Goal: Information Seeking & Learning: Understand process/instructions

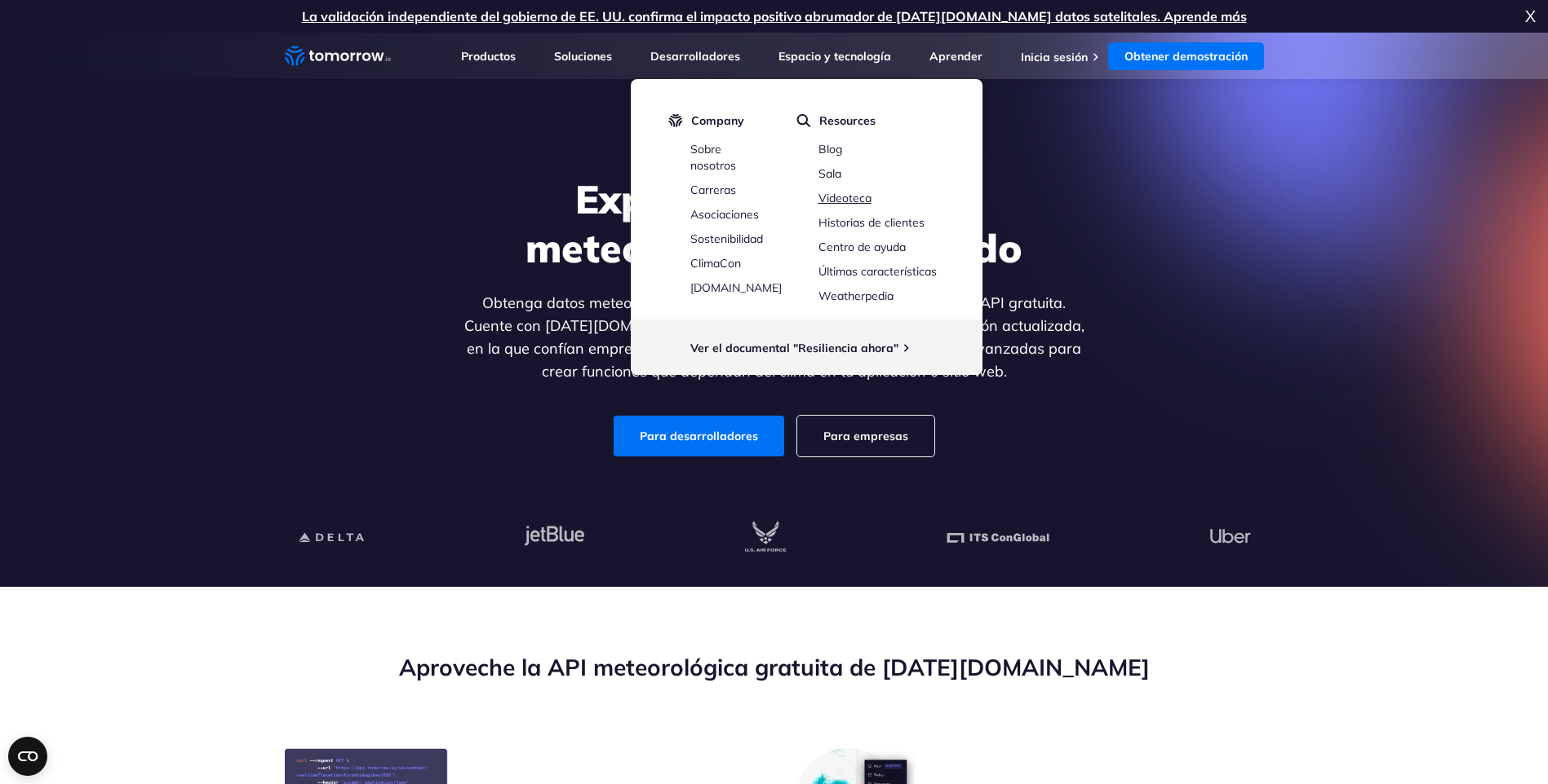
click at [868, 199] on link "Videoteca" at bounding box center [845, 197] width 53 height 14
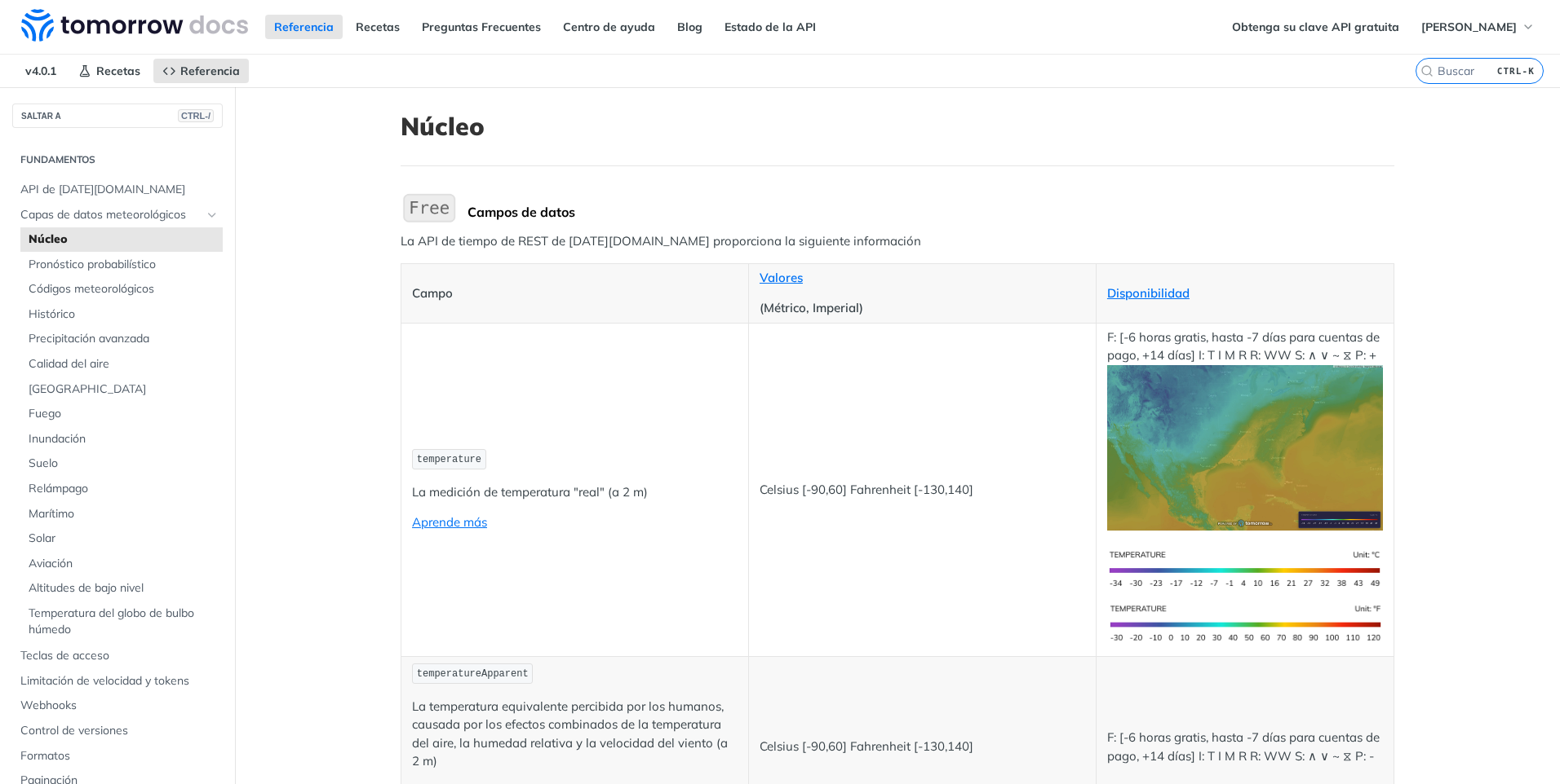
click at [1203, 437] on img "Ampliar imagen" at bounding box center [1244, 448] width 276 height 166
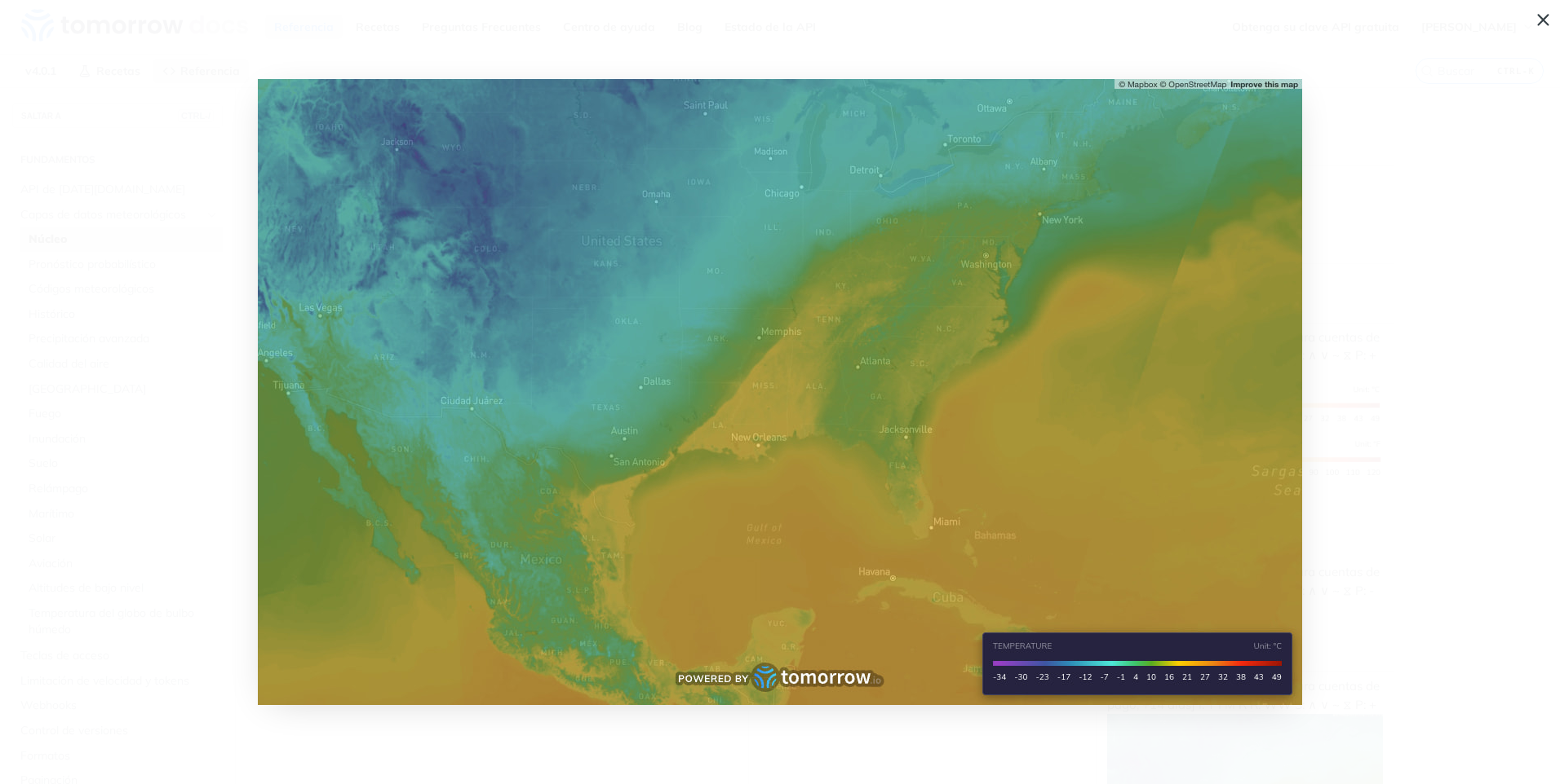
click at [1352, 151] on span "Contraer imagen" at bounding box center [780, 392] width 1560 height 784
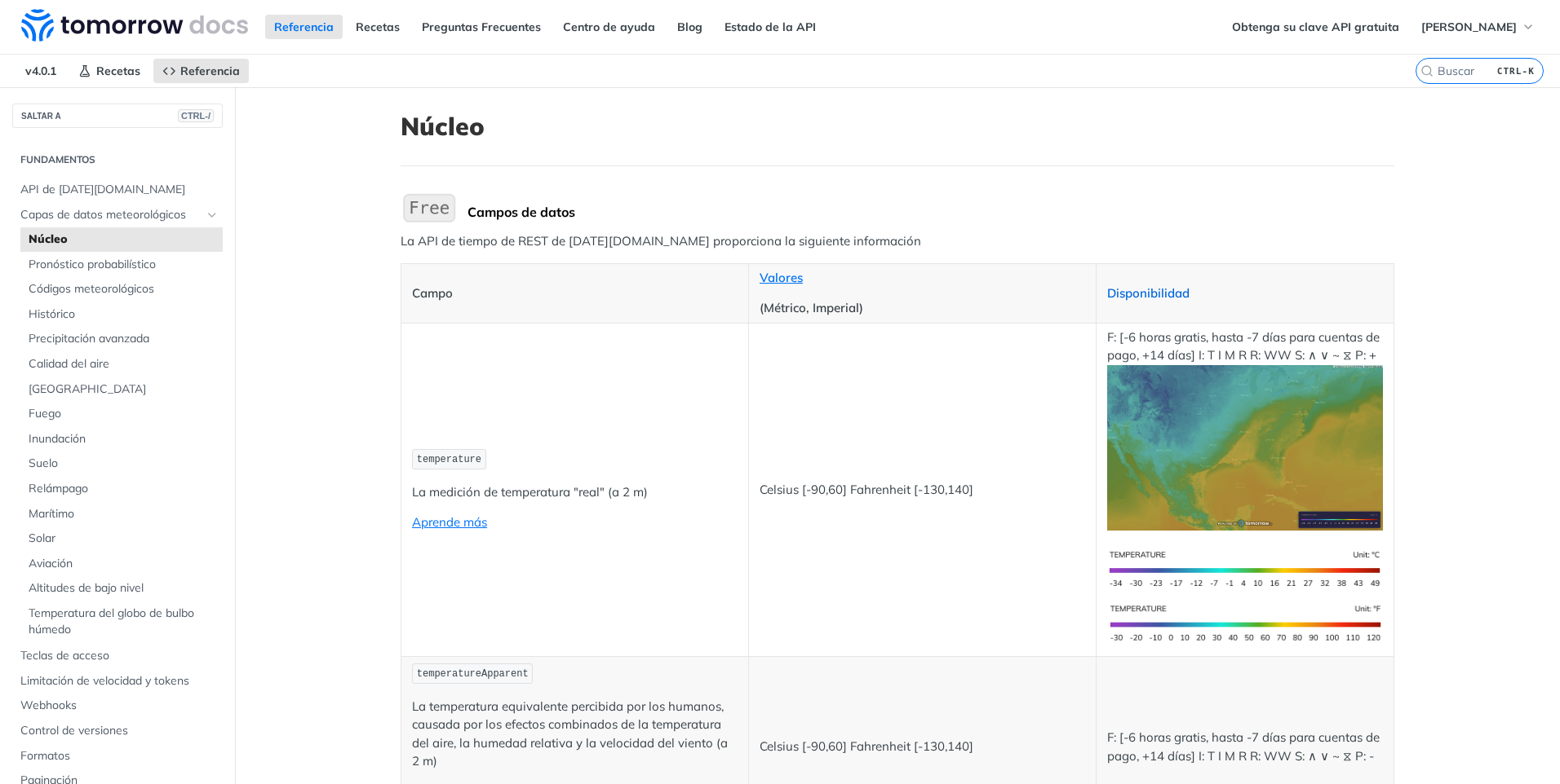
click at [1163, 286] on link "Disponibilidad" at bounding box center [1148, 293] width 82 height 15
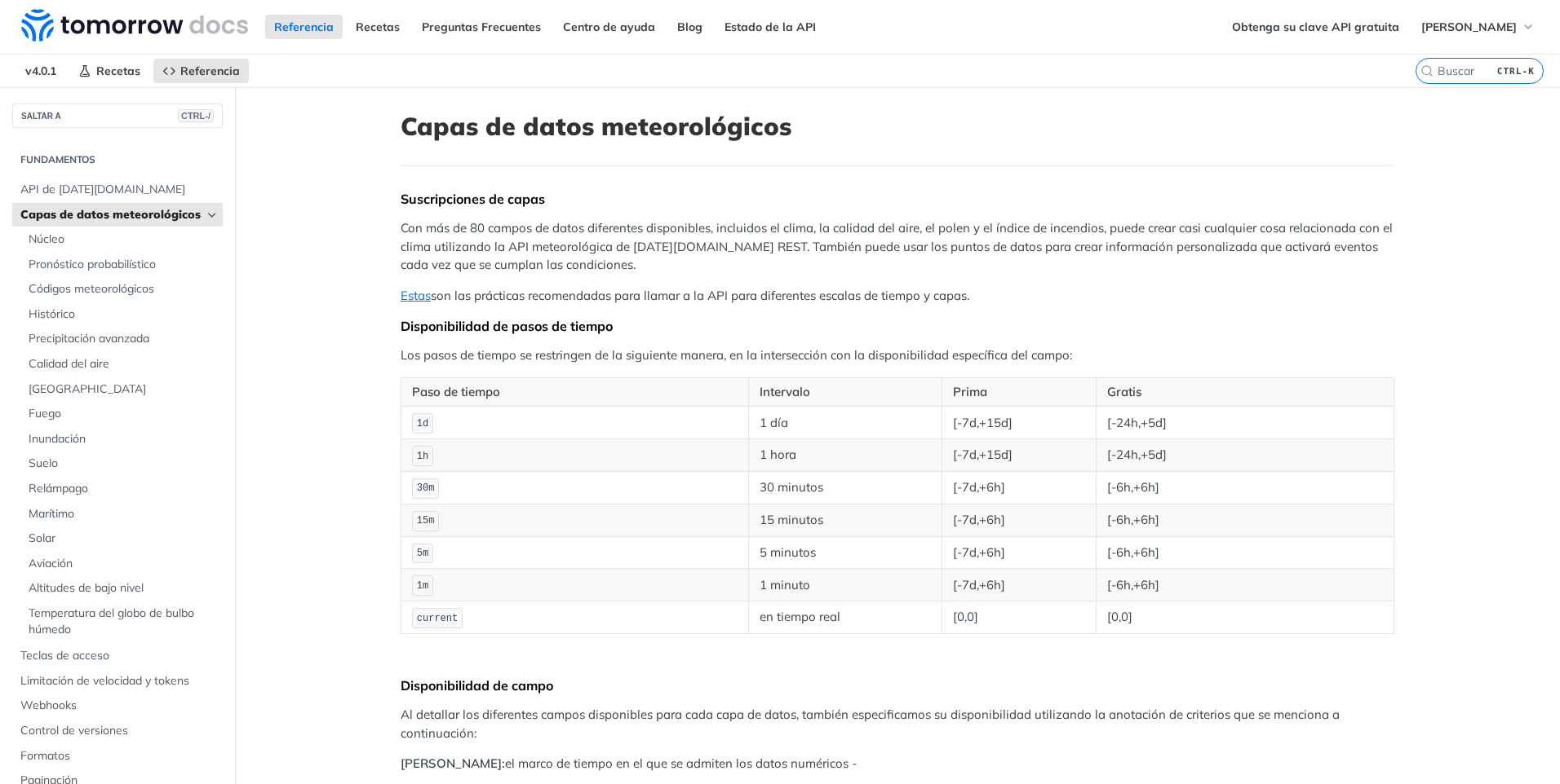
scroll to position [81, 0]
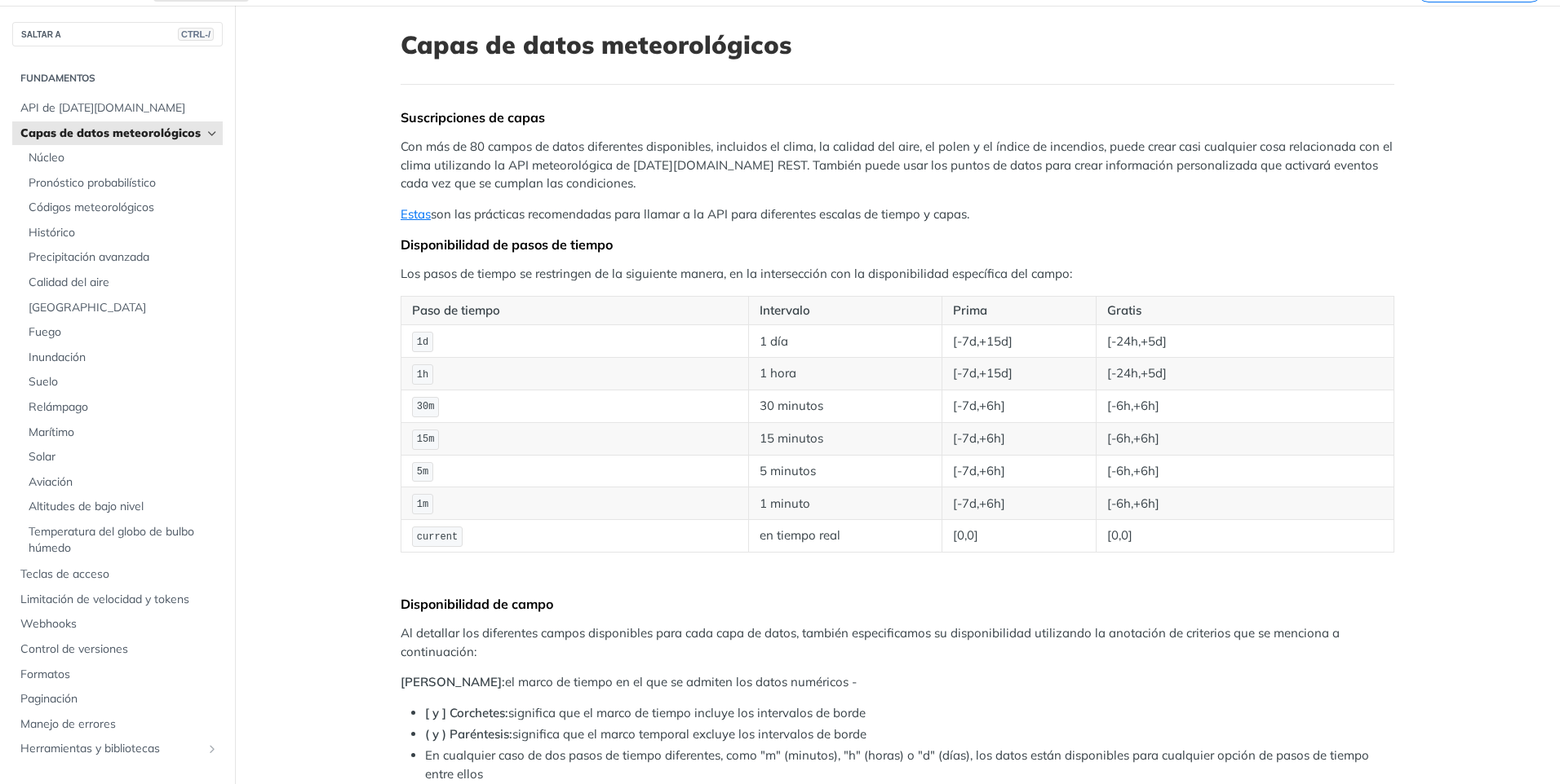
click at [521, 395] on td "30m" at bounding box center [575, 406] width 347 height 32
click at [761, 402] on td "30 minutos" at bounding box center [844, 406] width 194 height 32
click at [591, 410] on td "30m" at bounding box center [575, 406] width 347 height 32
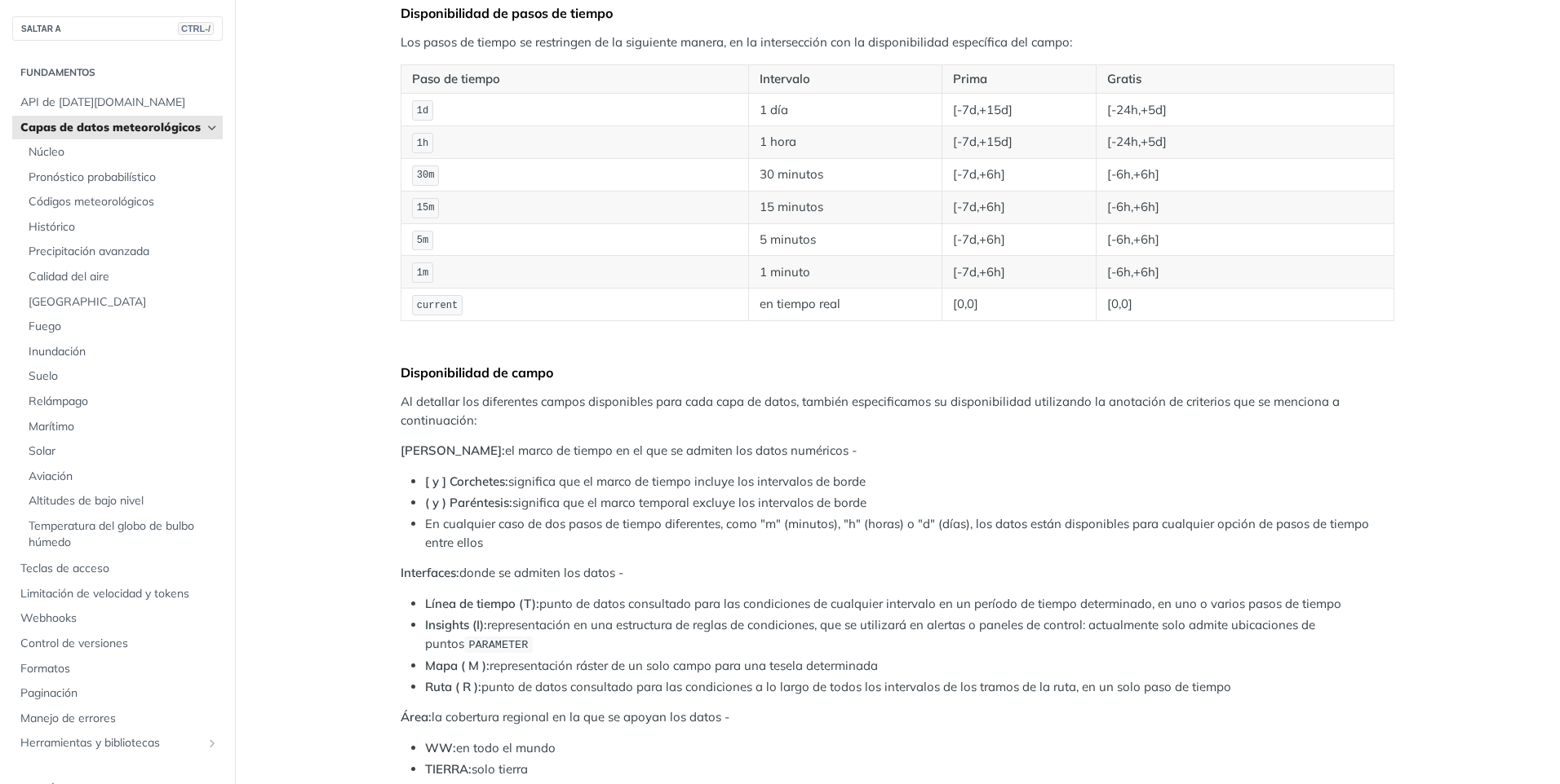
scroll to position [0, 0]
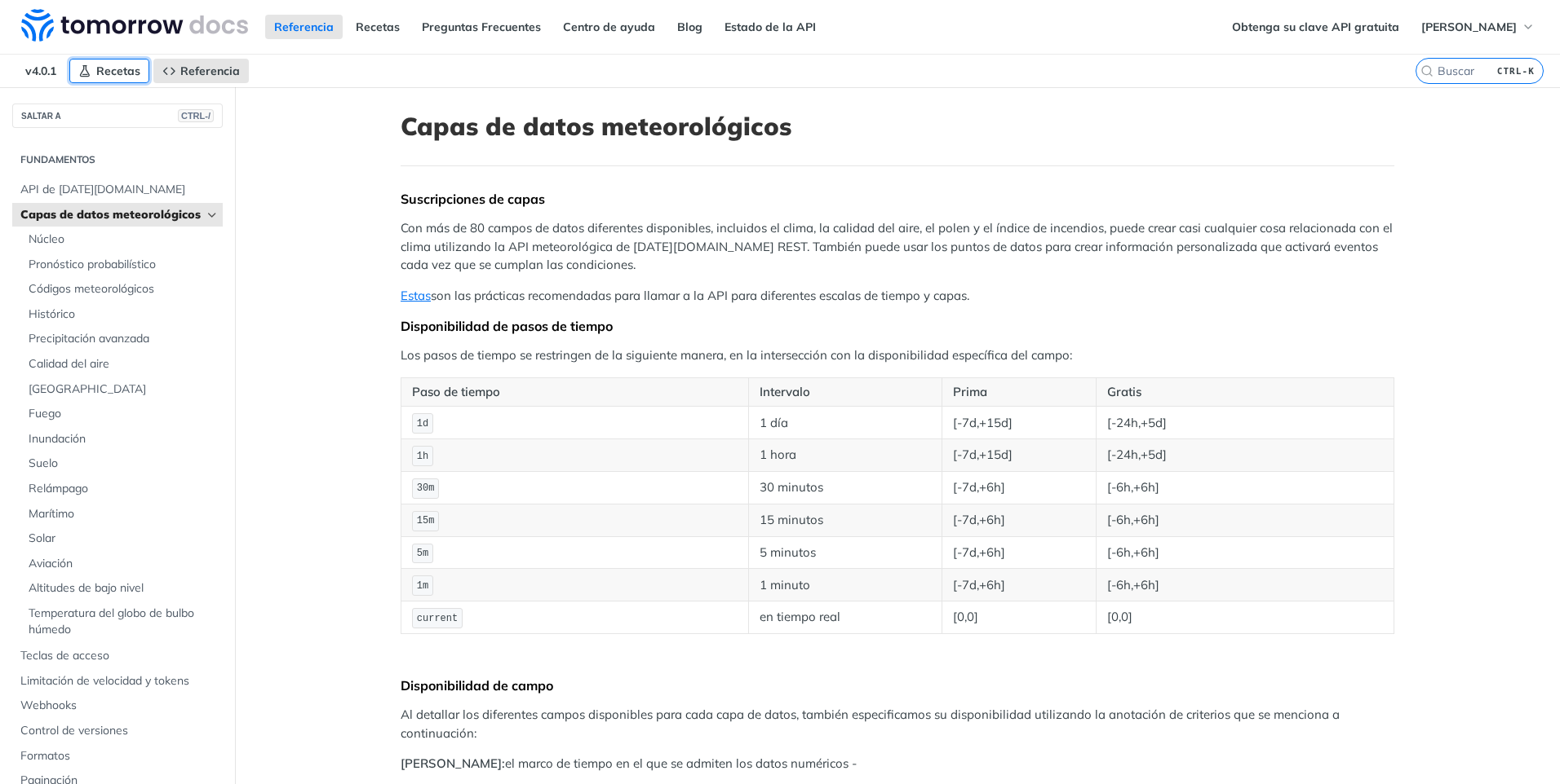
click at [96, 67] on link "Recetas" at bounding box center [110, 72] width 80 height 25
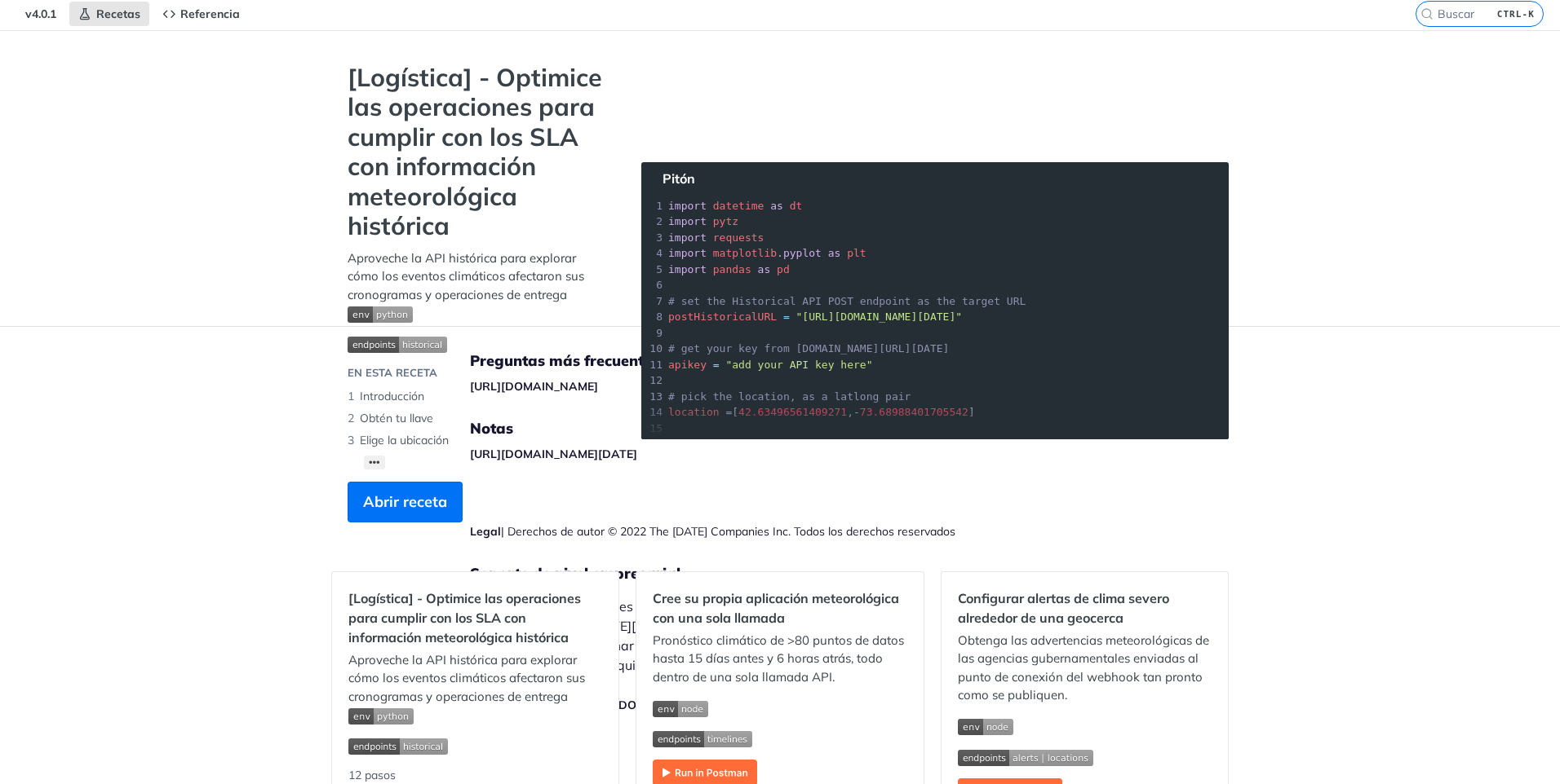
scroll to position [81, 0]
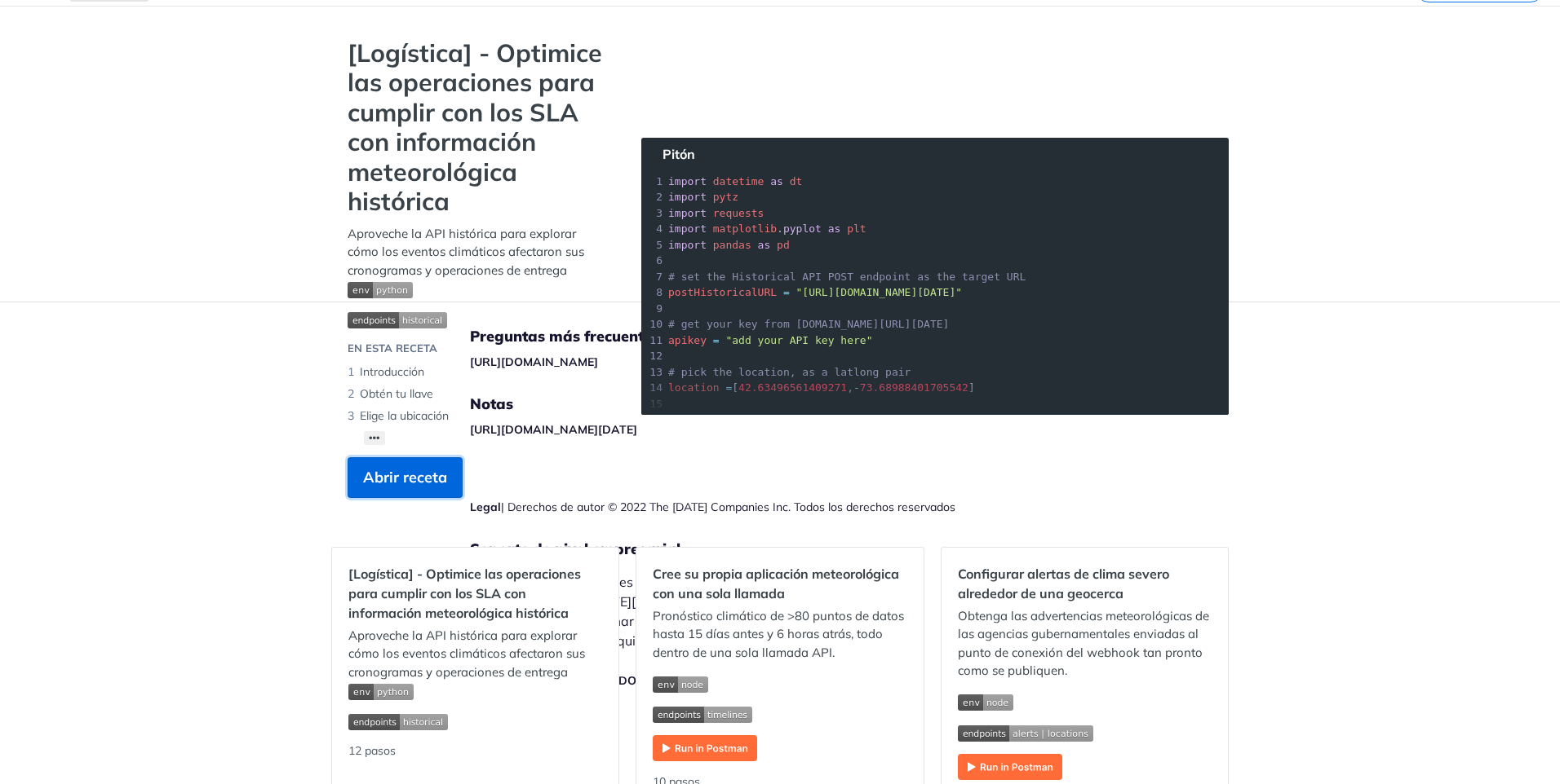
click at [406, 482] on span "Abrir receta" at bounding box center [405, 477] width 84 height 22
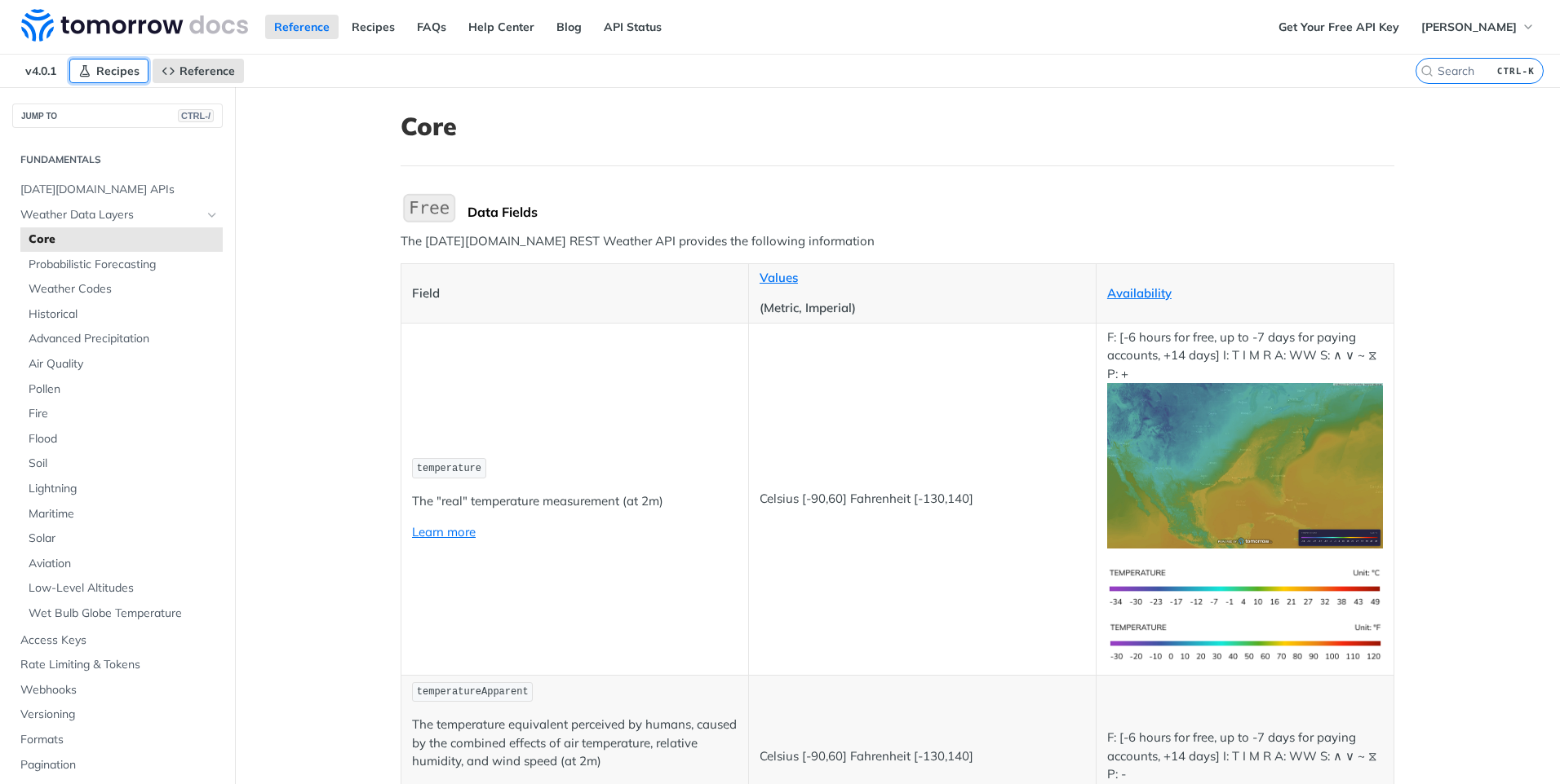
click at [102, 65] on span "Recipes" at bounding box center [117, 71] width 43 height 14
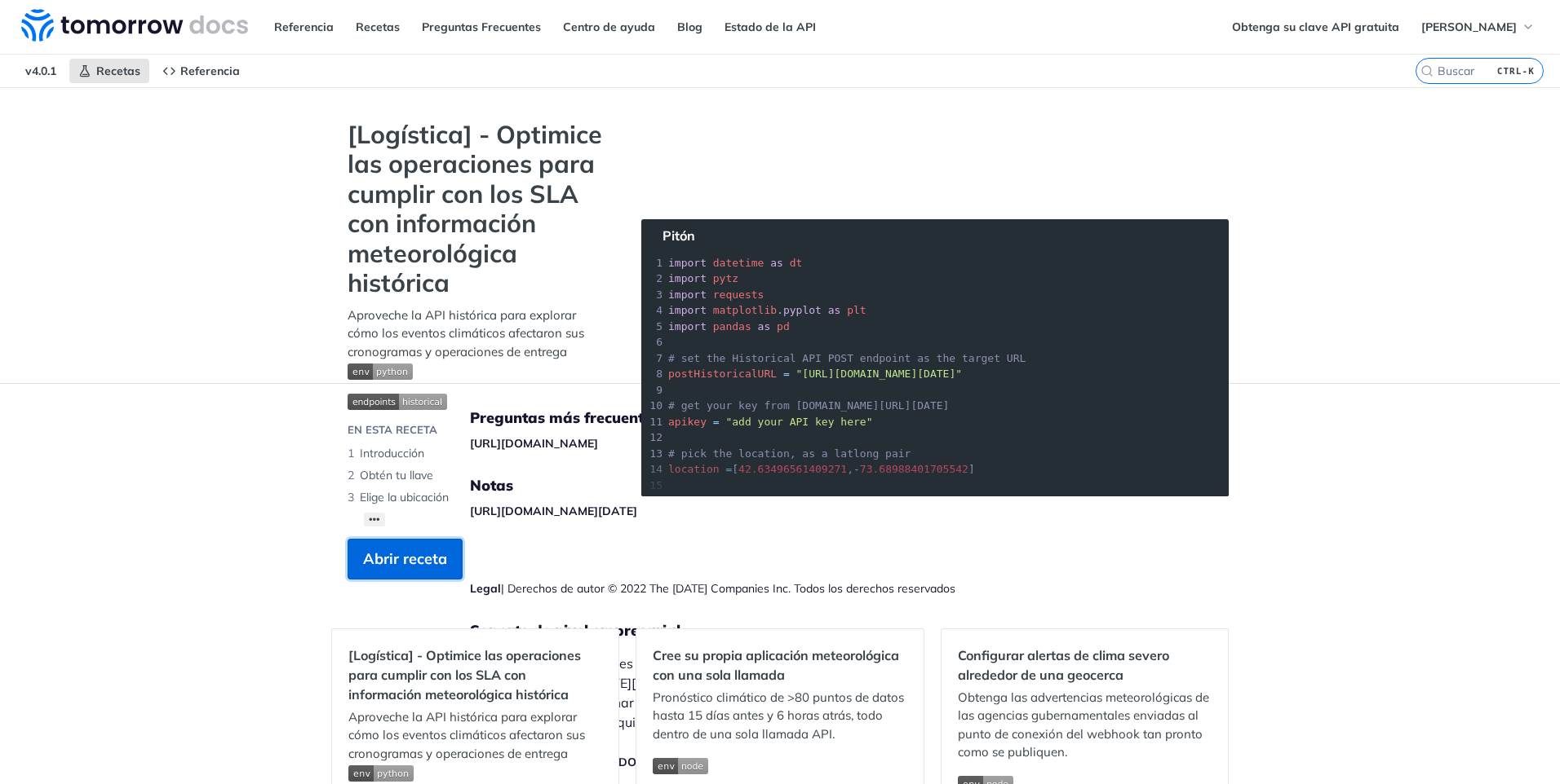
click at [406, 572] on button "Abrir receta" at bounding box center [405, 559] width 115 height 41
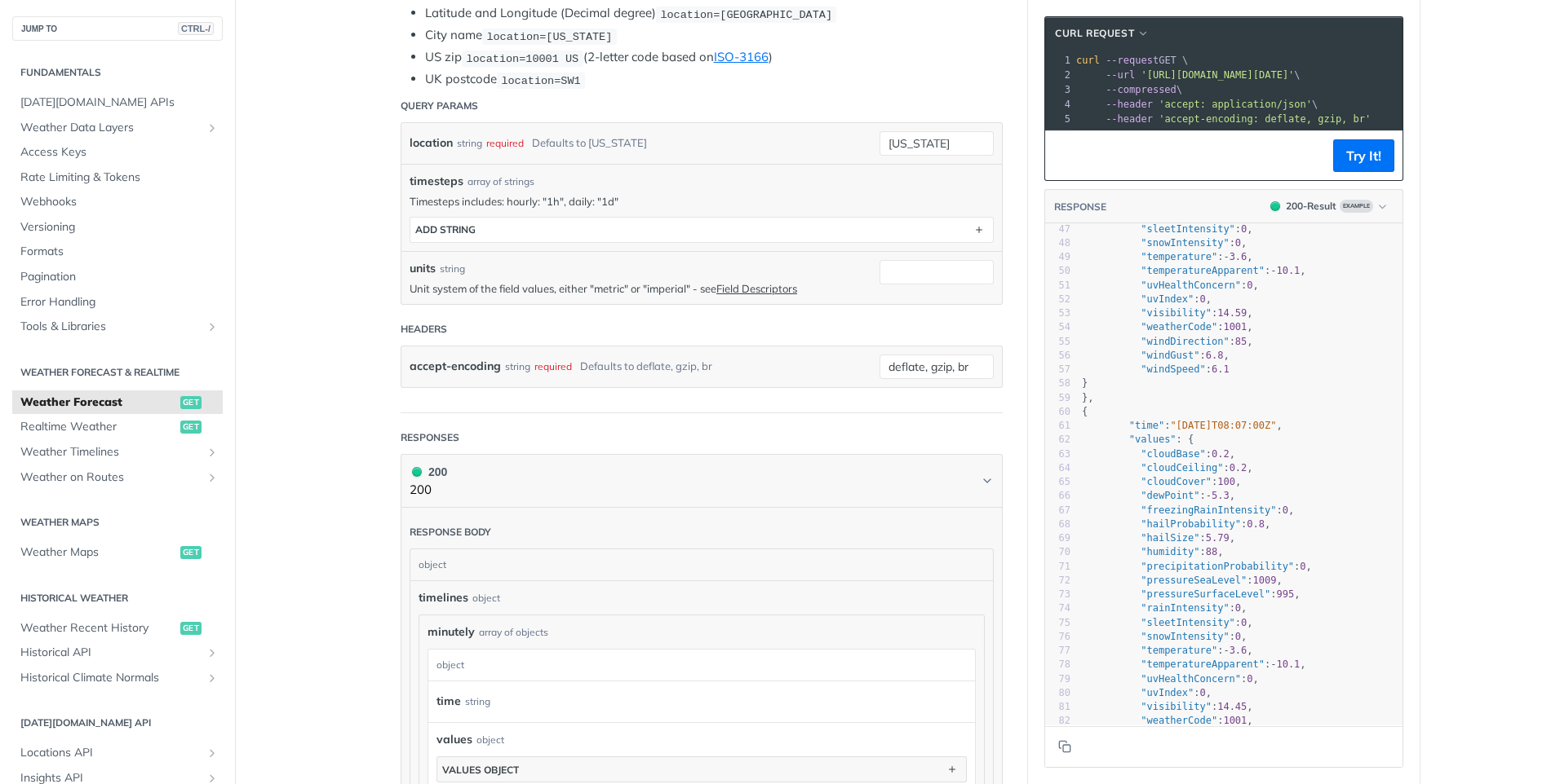
scroll to position [897, 0]
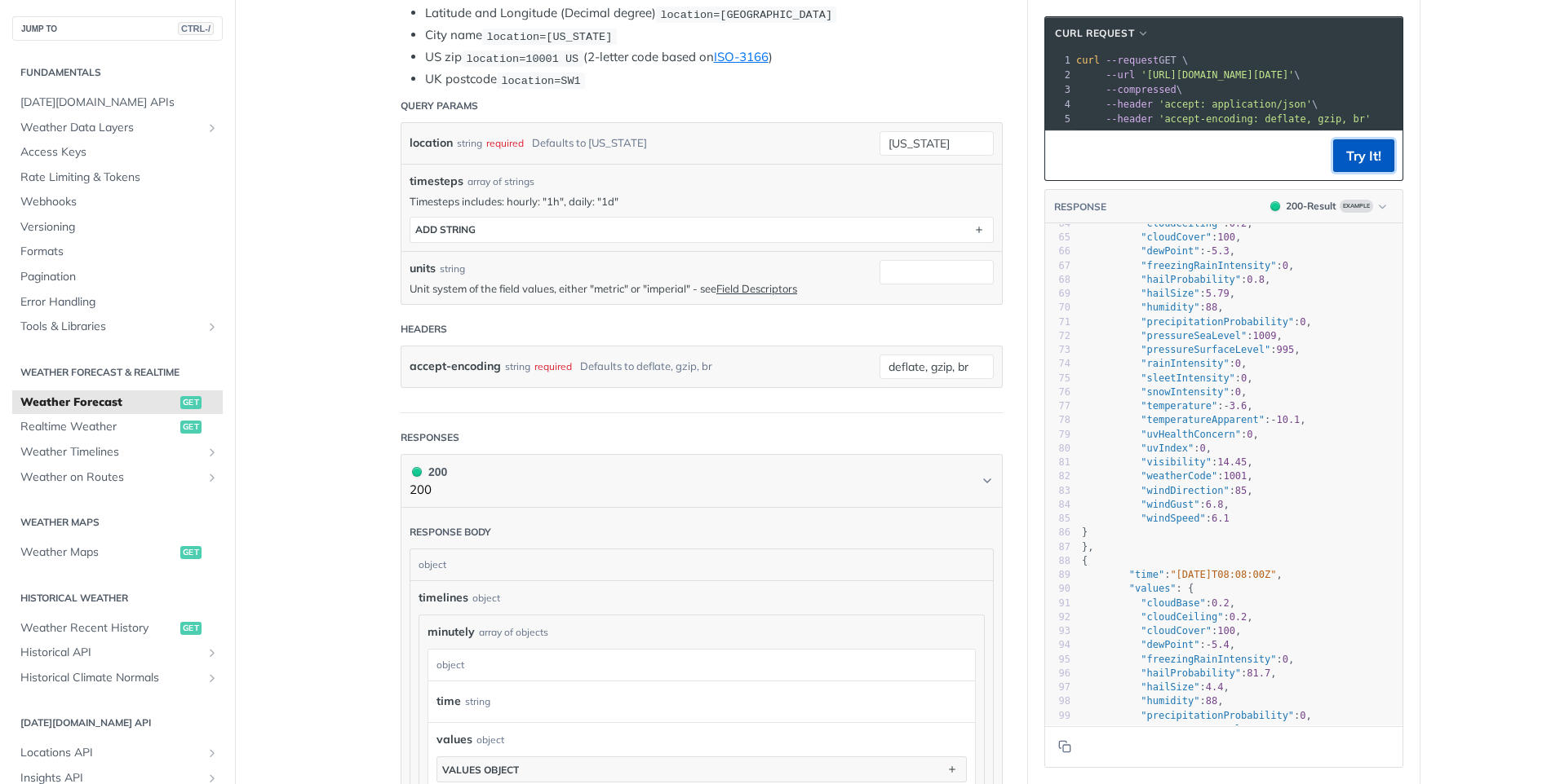
click at [1362, 167] on button "Try It!" at bounding box center [1363, 155] width 61 height 32
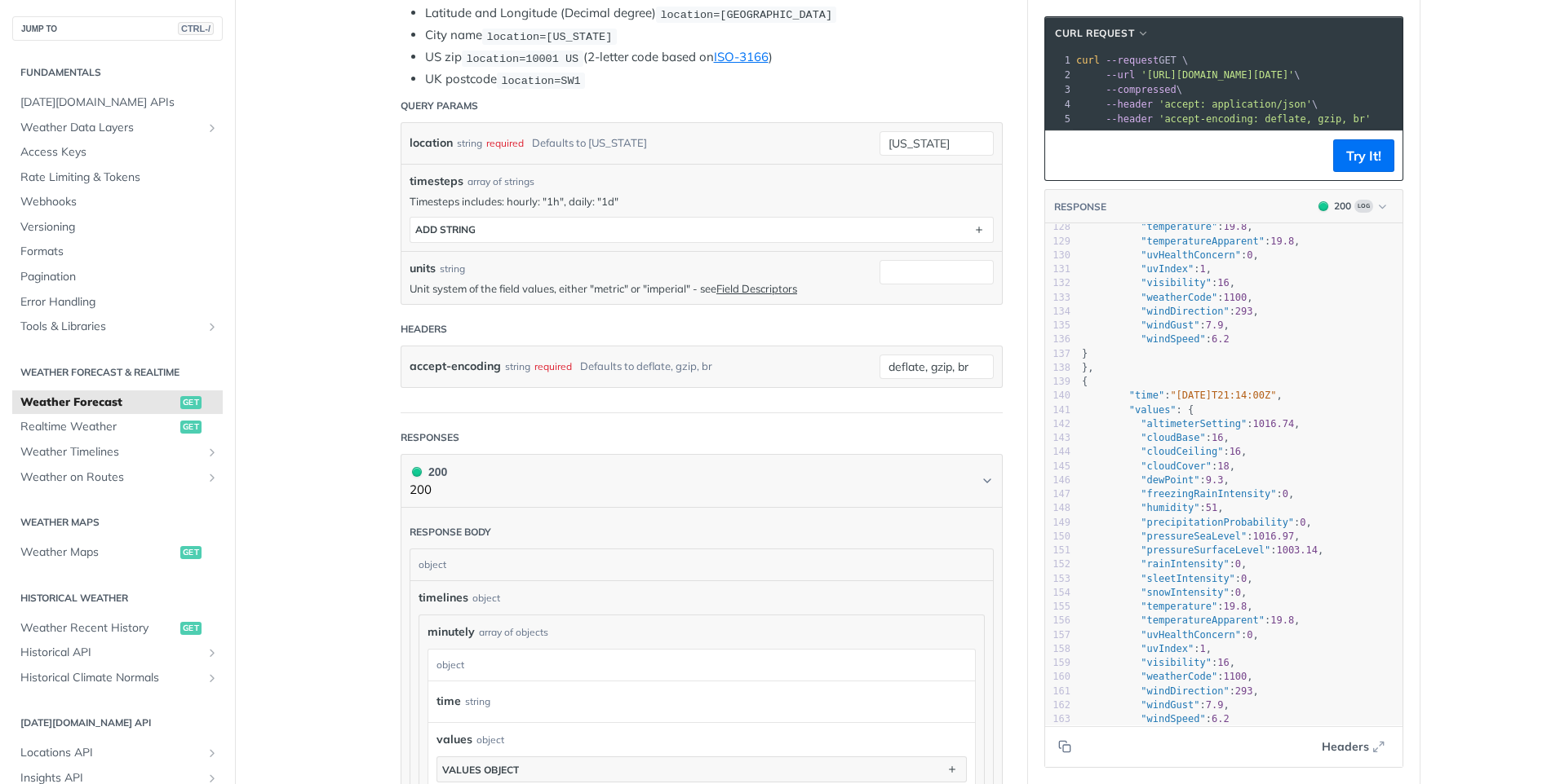
scroll to position [0, 0]
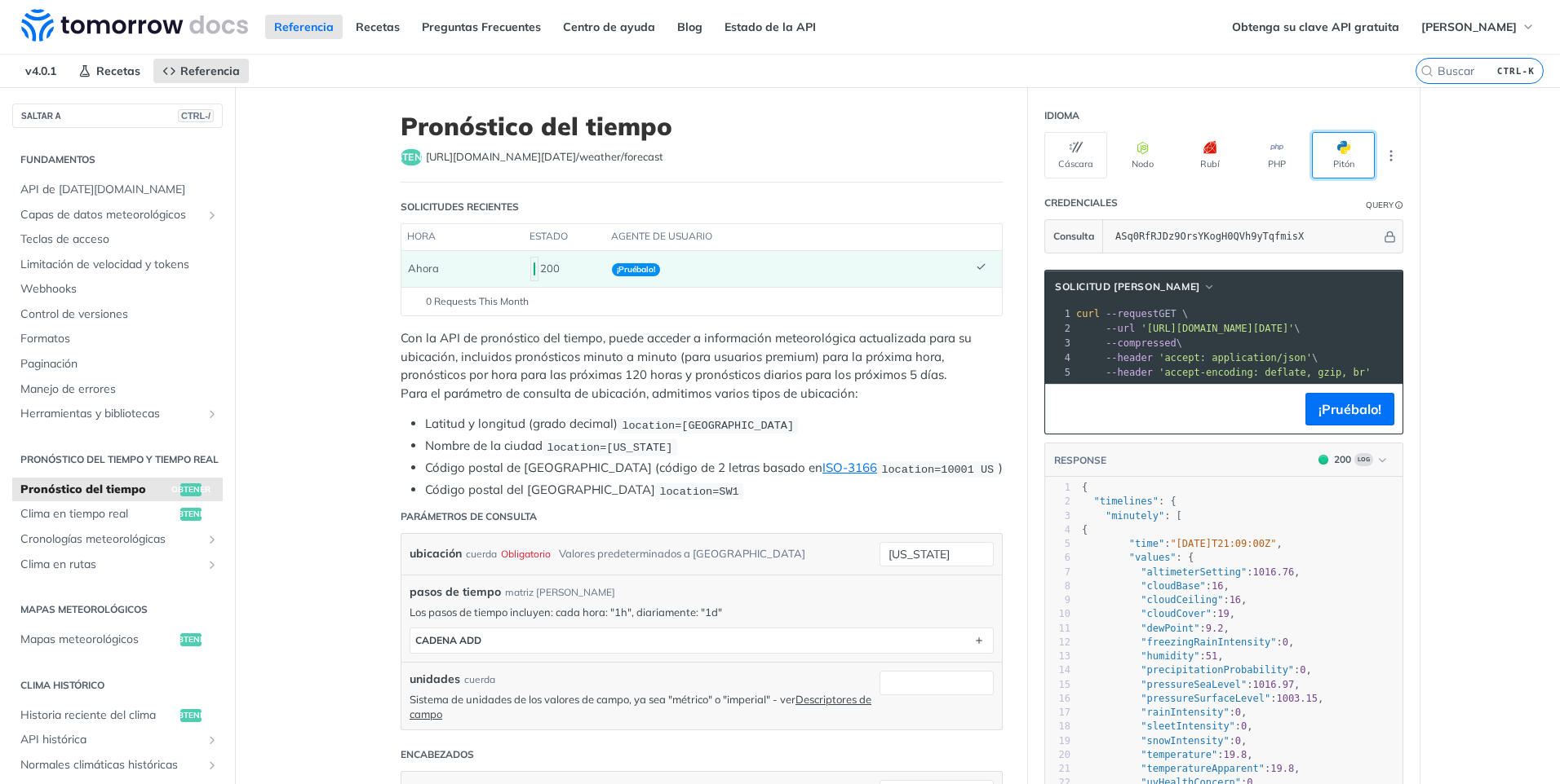
click at [1341, 159] on font "Pitón" at bounding box center [1343, 164] width 21 height 11
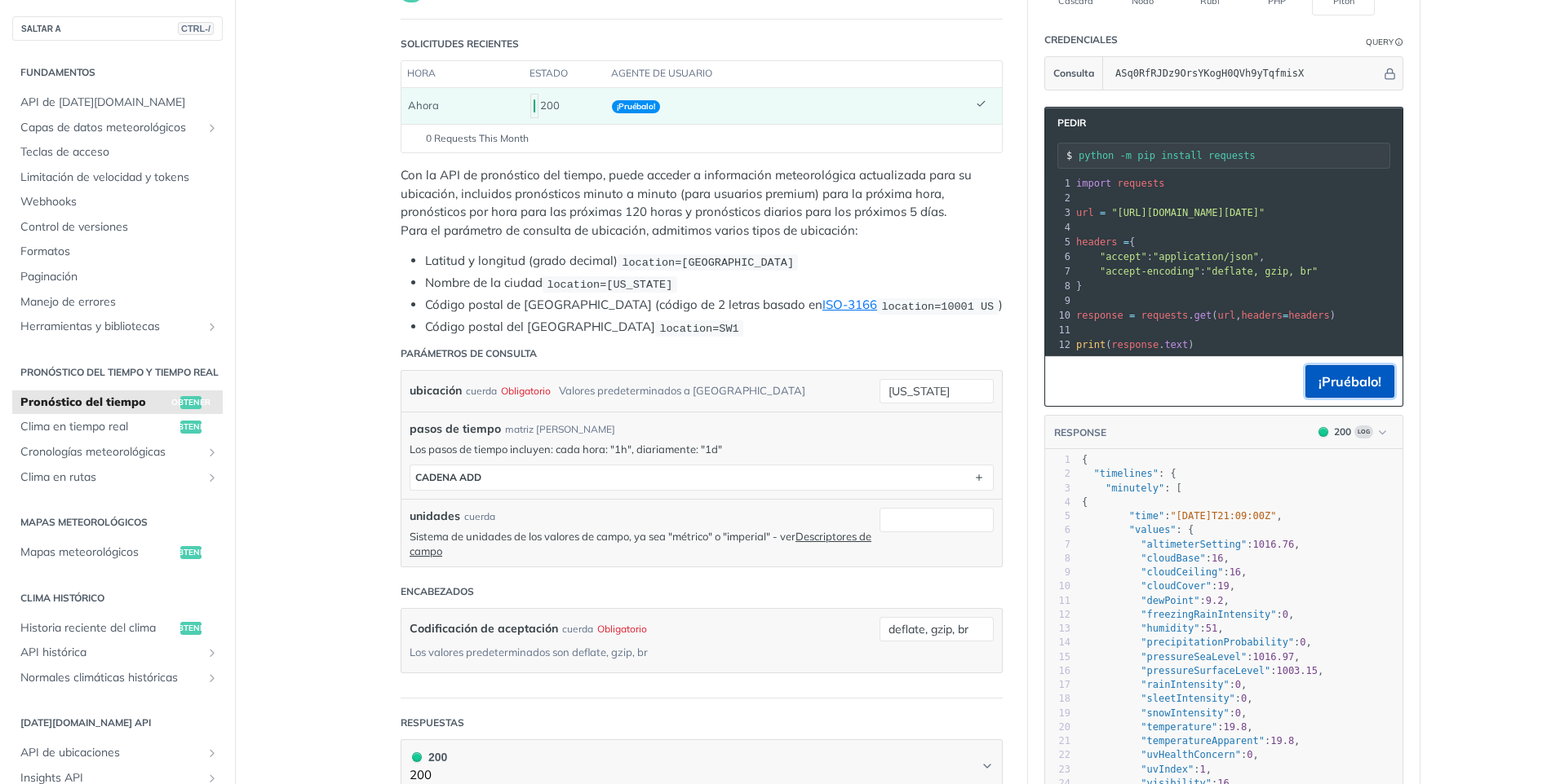
click at [1346, 394] on button "¡Pruébalo!" at bounding box center [1349, 382] width 89 height 32
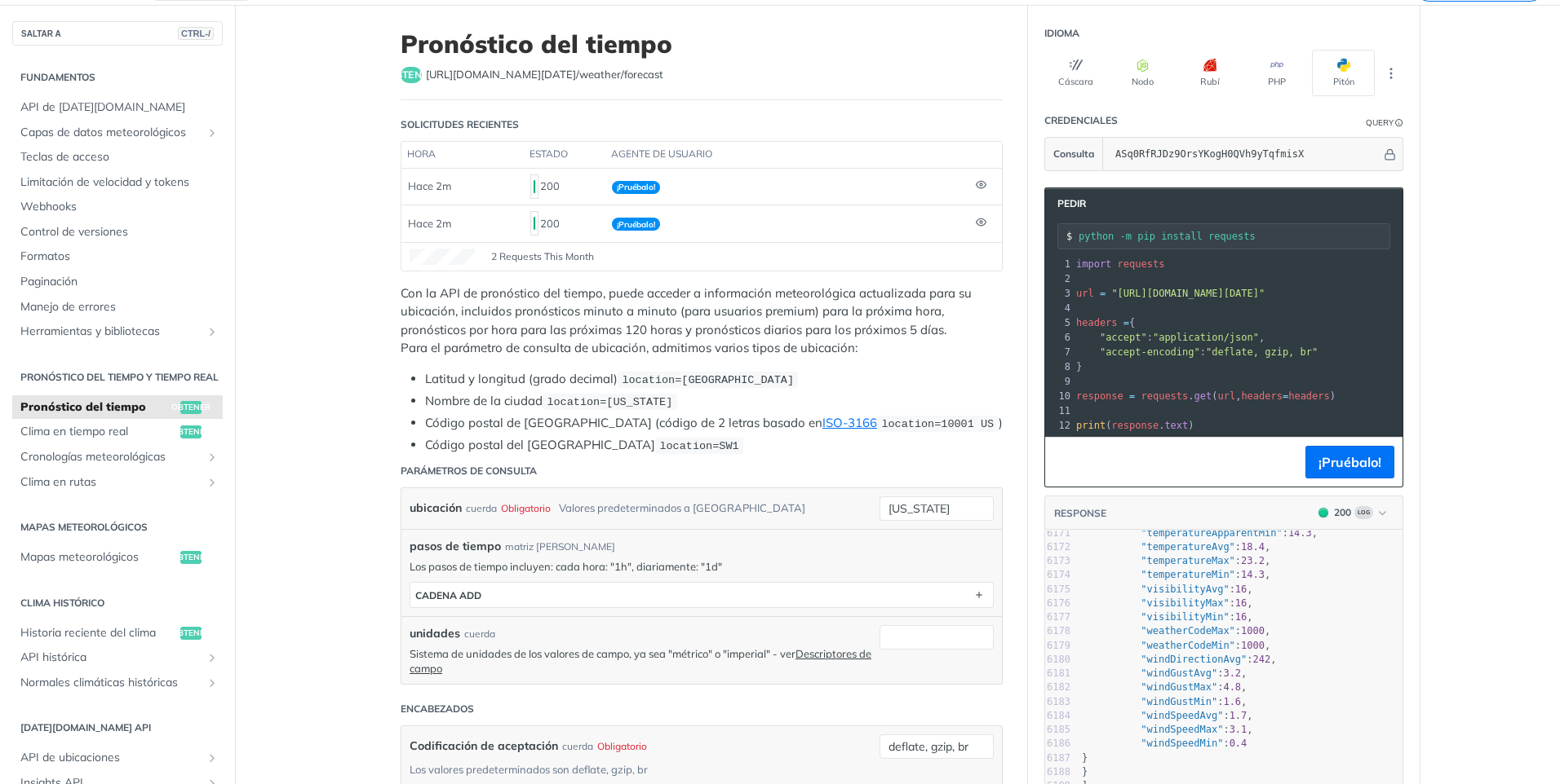
scroll to position [81, 0]
click at [616, 227] on span "¡Pruébalo!" at bounding box center [635, 225] width 48 height 13
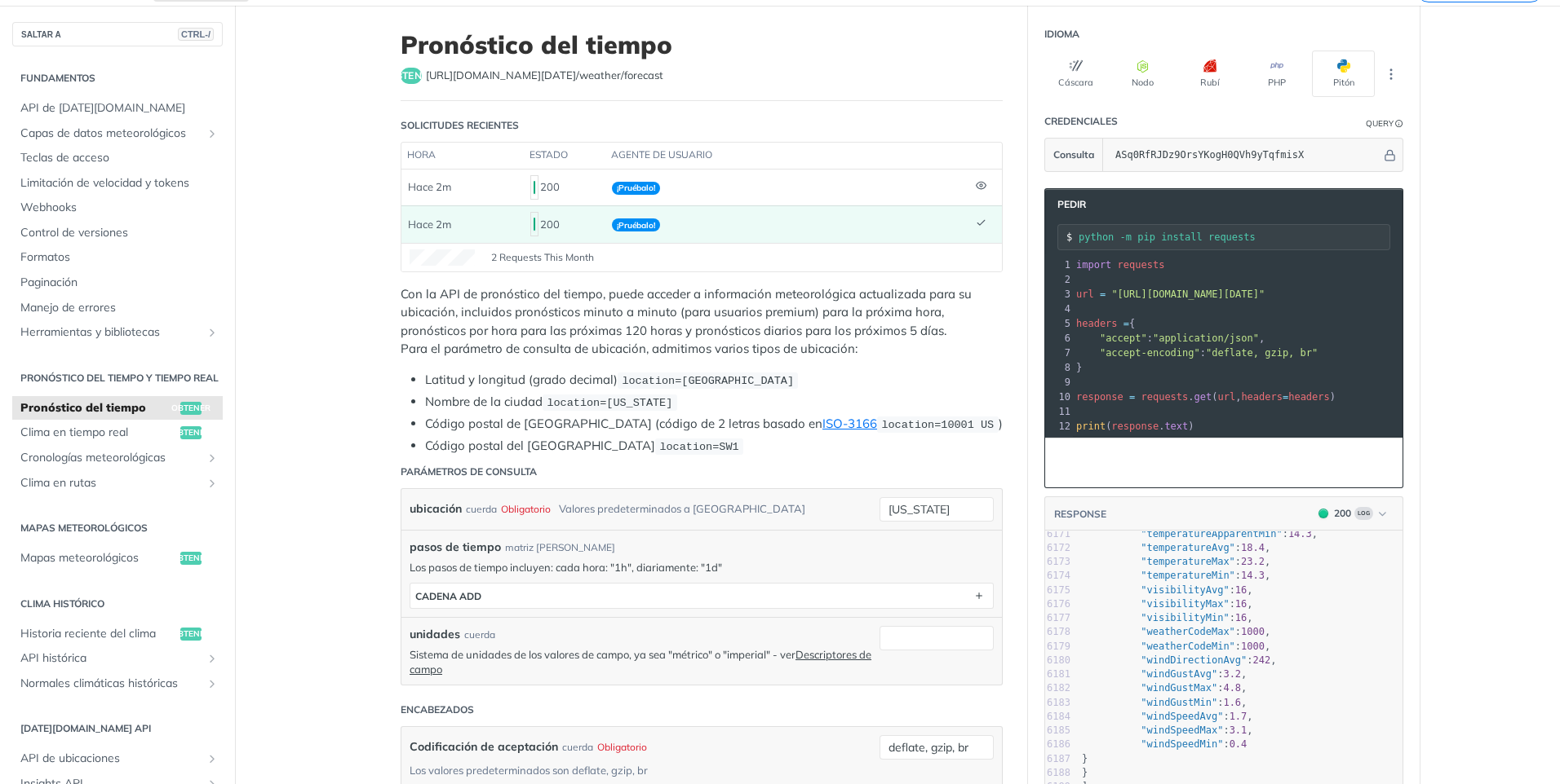
scroll to position [7632, 0]
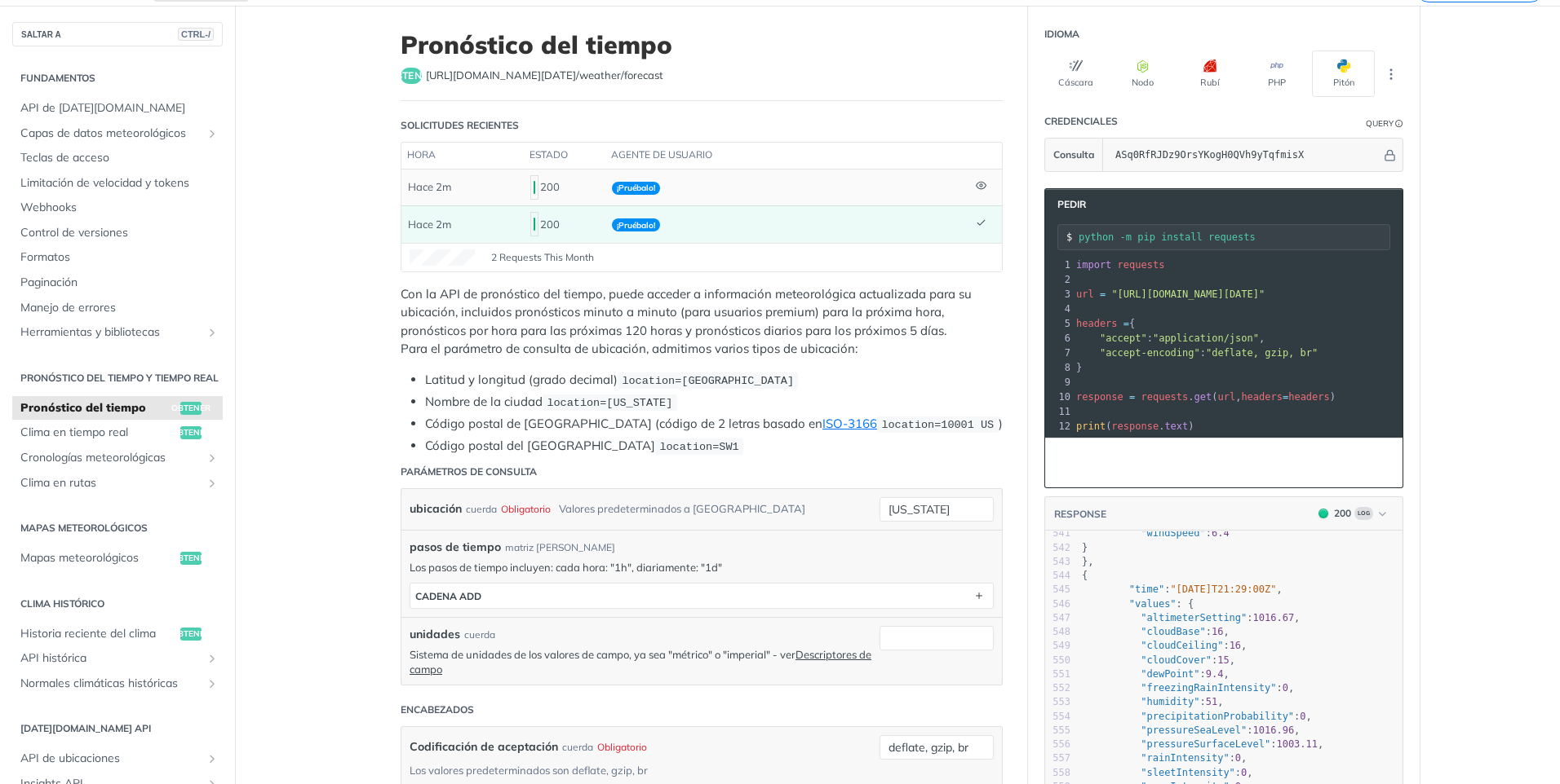
click at [975, 189] on icon at bounding box center [980, 186] width 10 height 8
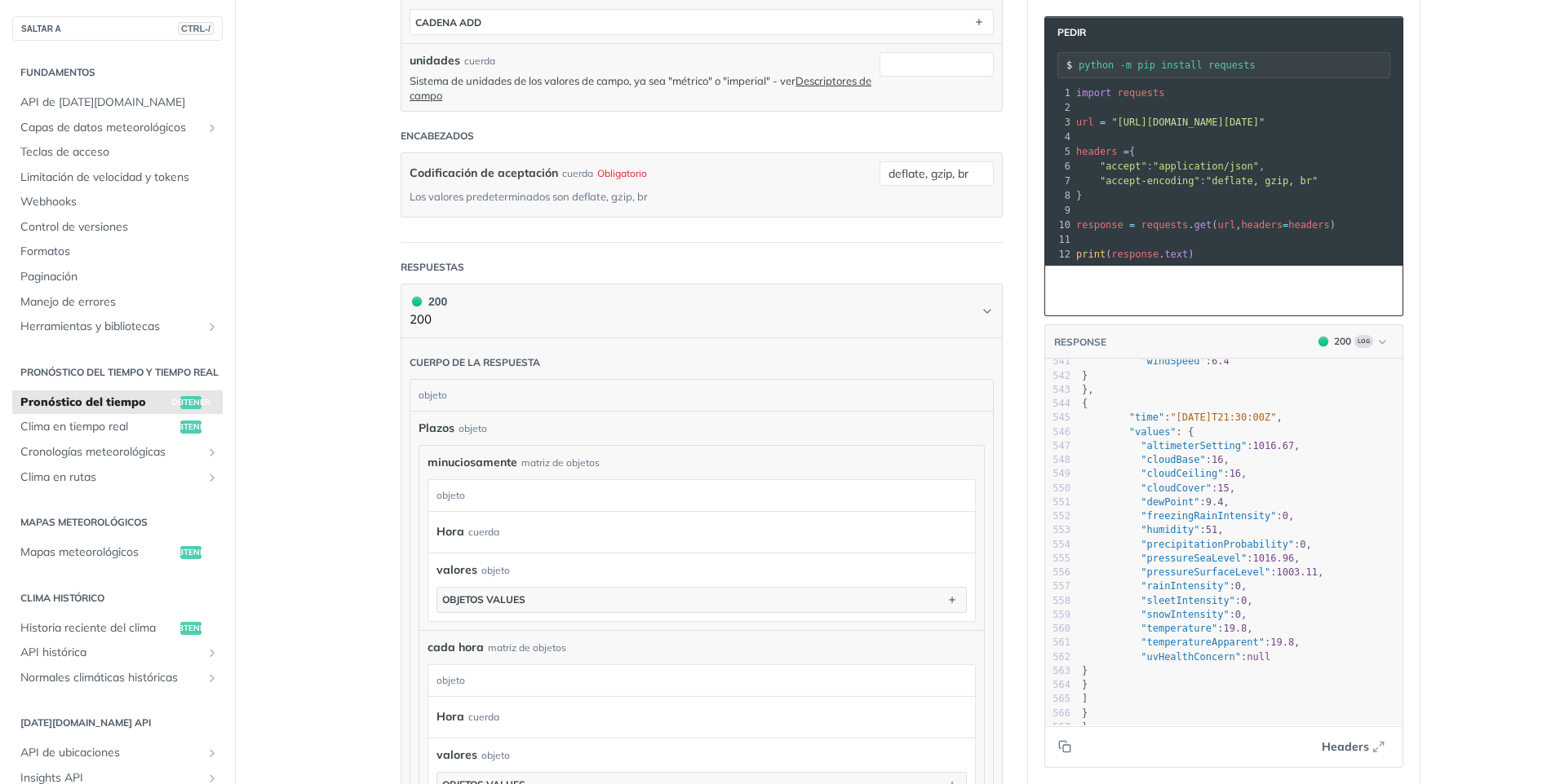
scroll to position [1060, 0]
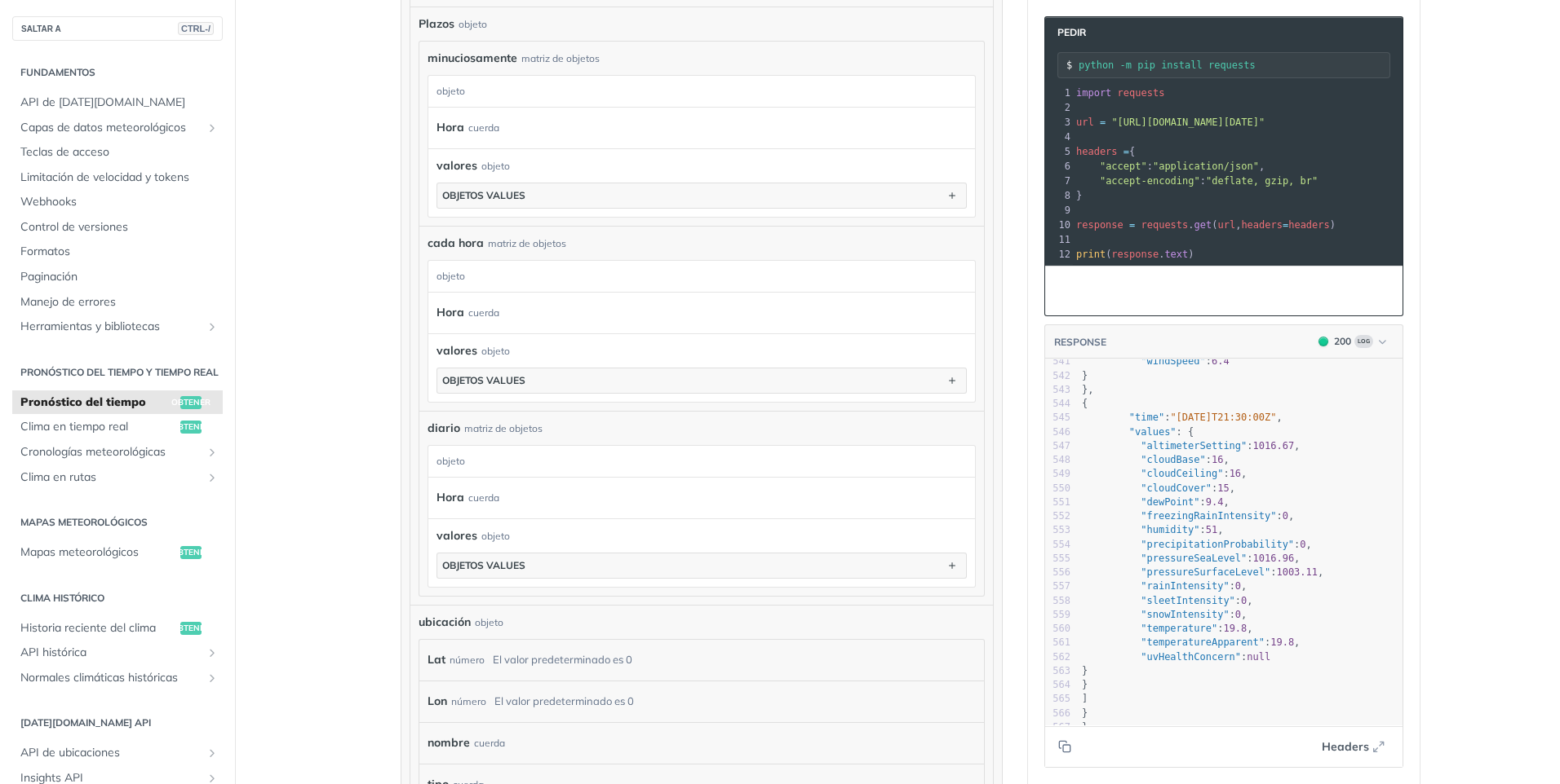
click at [1352, 743] on span "Headers" at bounding box center [1345, 748] width 48 height 17
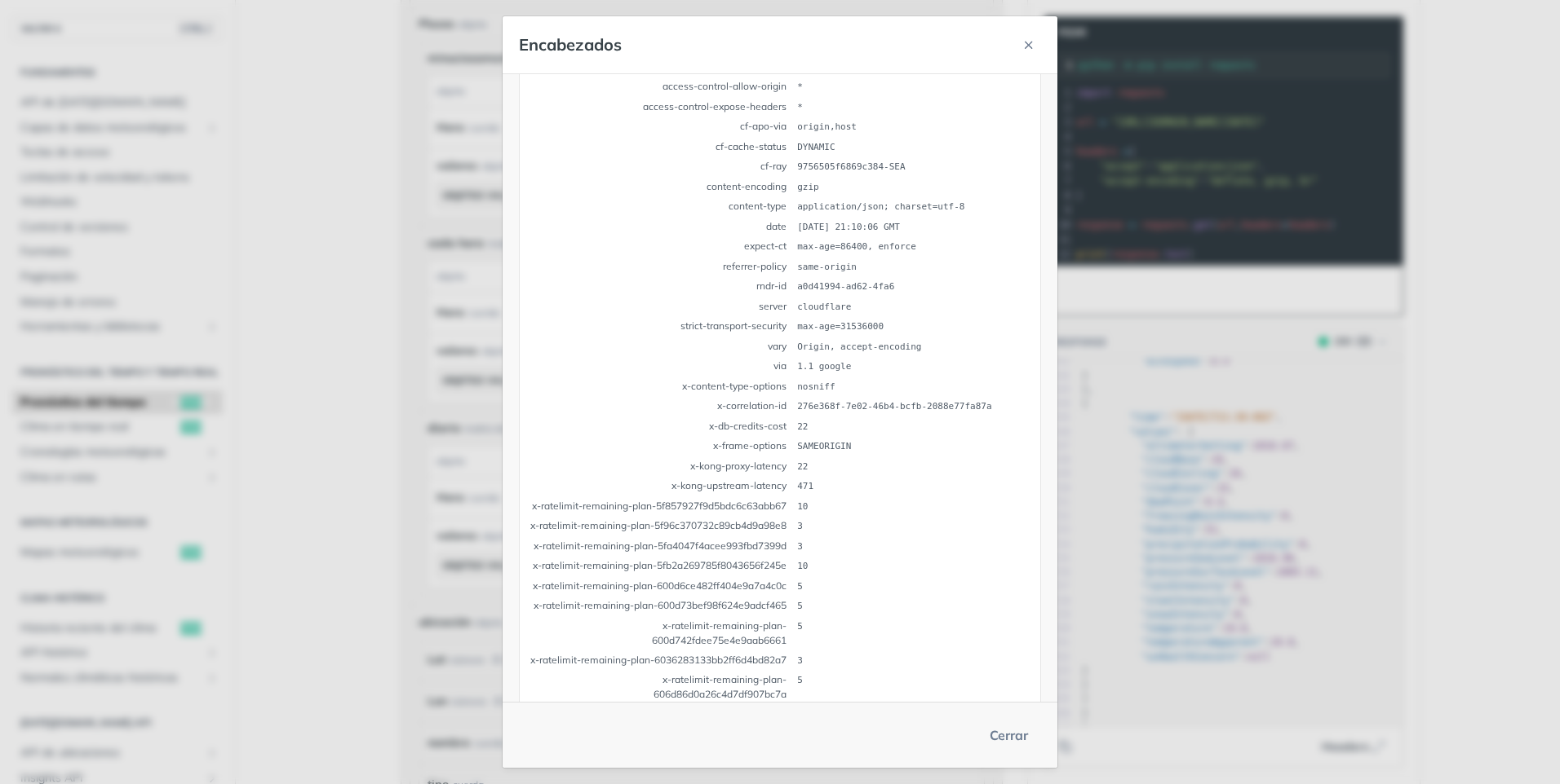
scroll to position [244, 0]
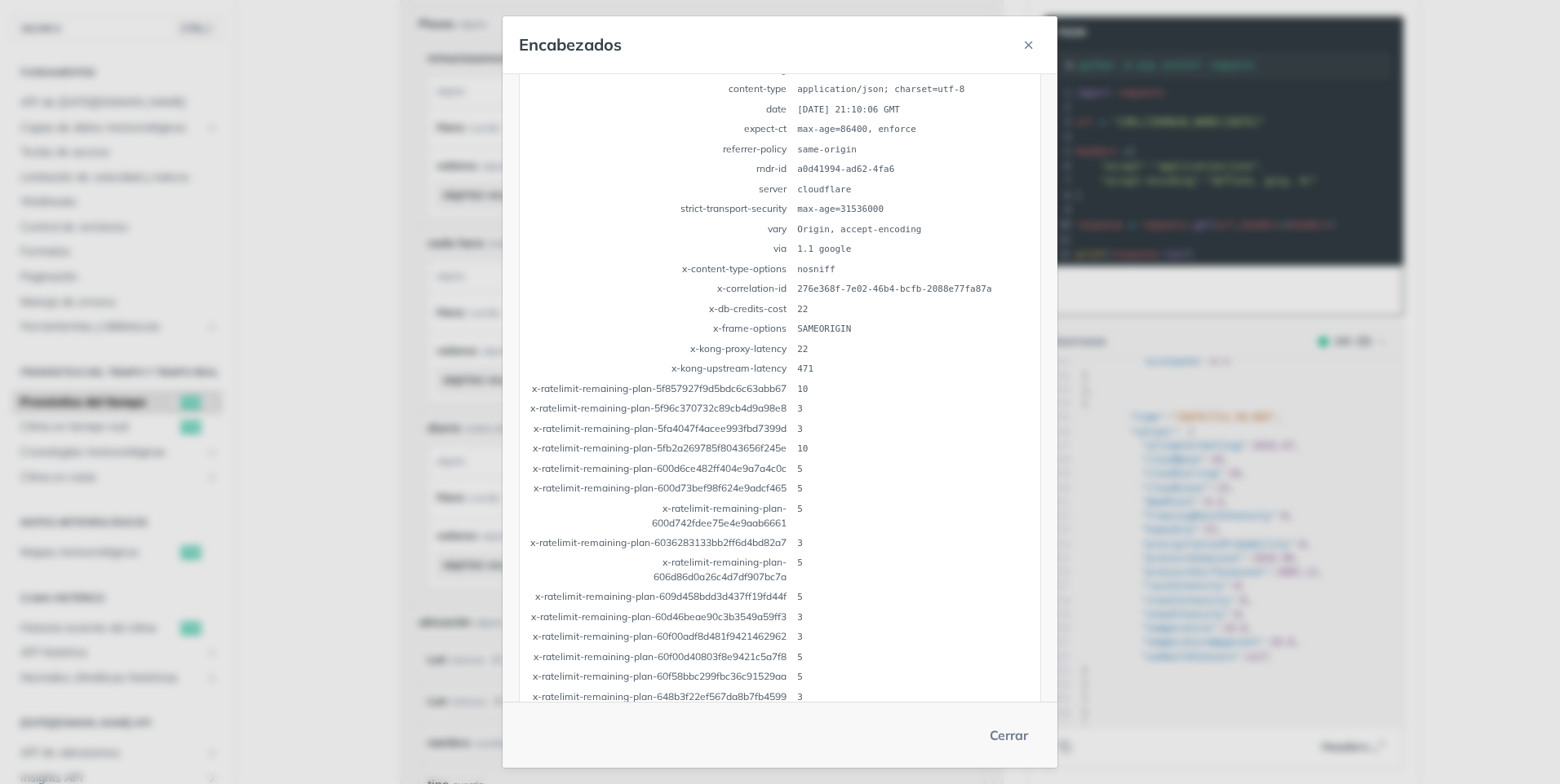
click at [1005, 733] on button "Cerrar" at bounding box center [1009, 735] width 65 height 32
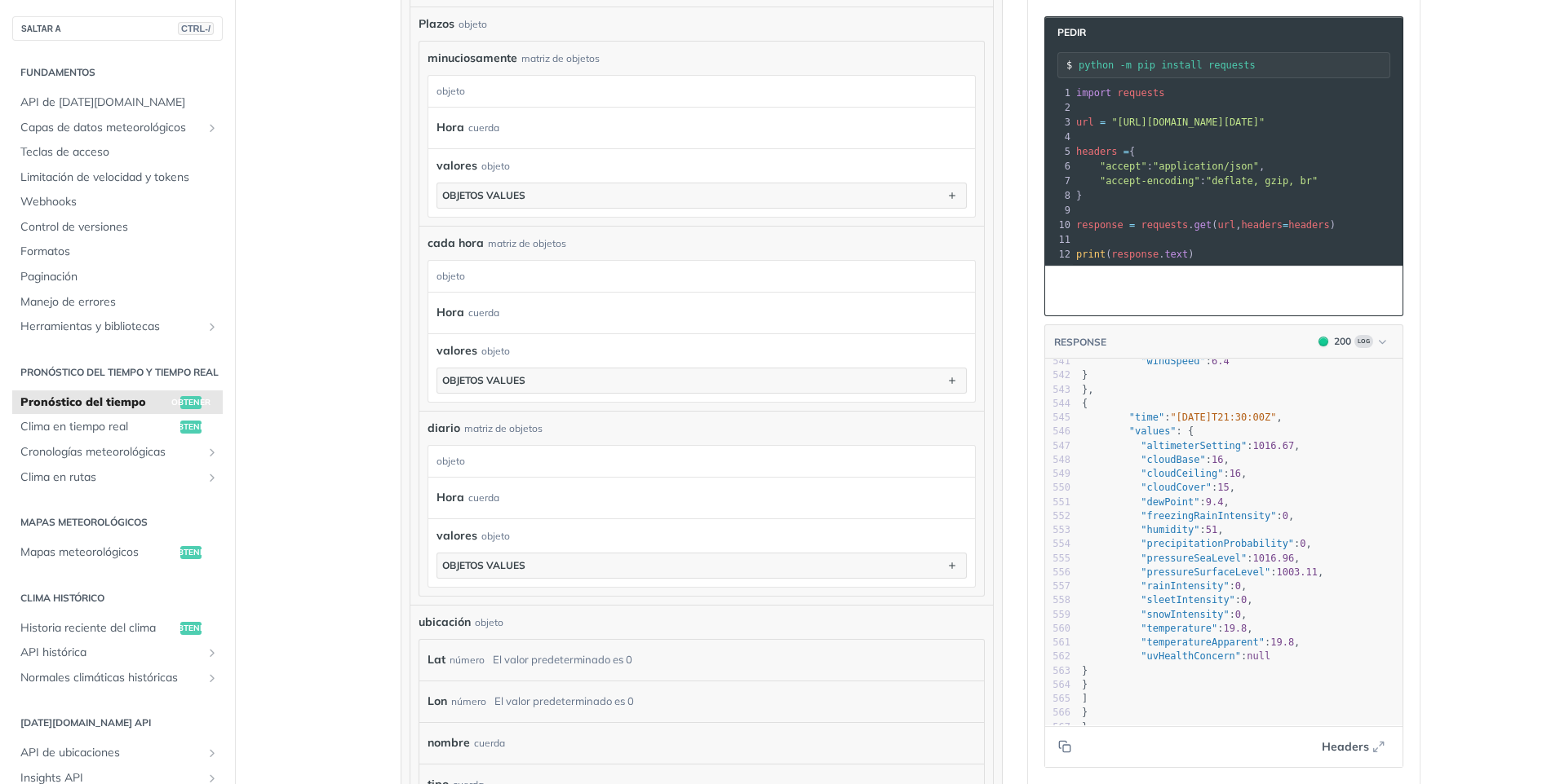
scroll to position [7143, 0]
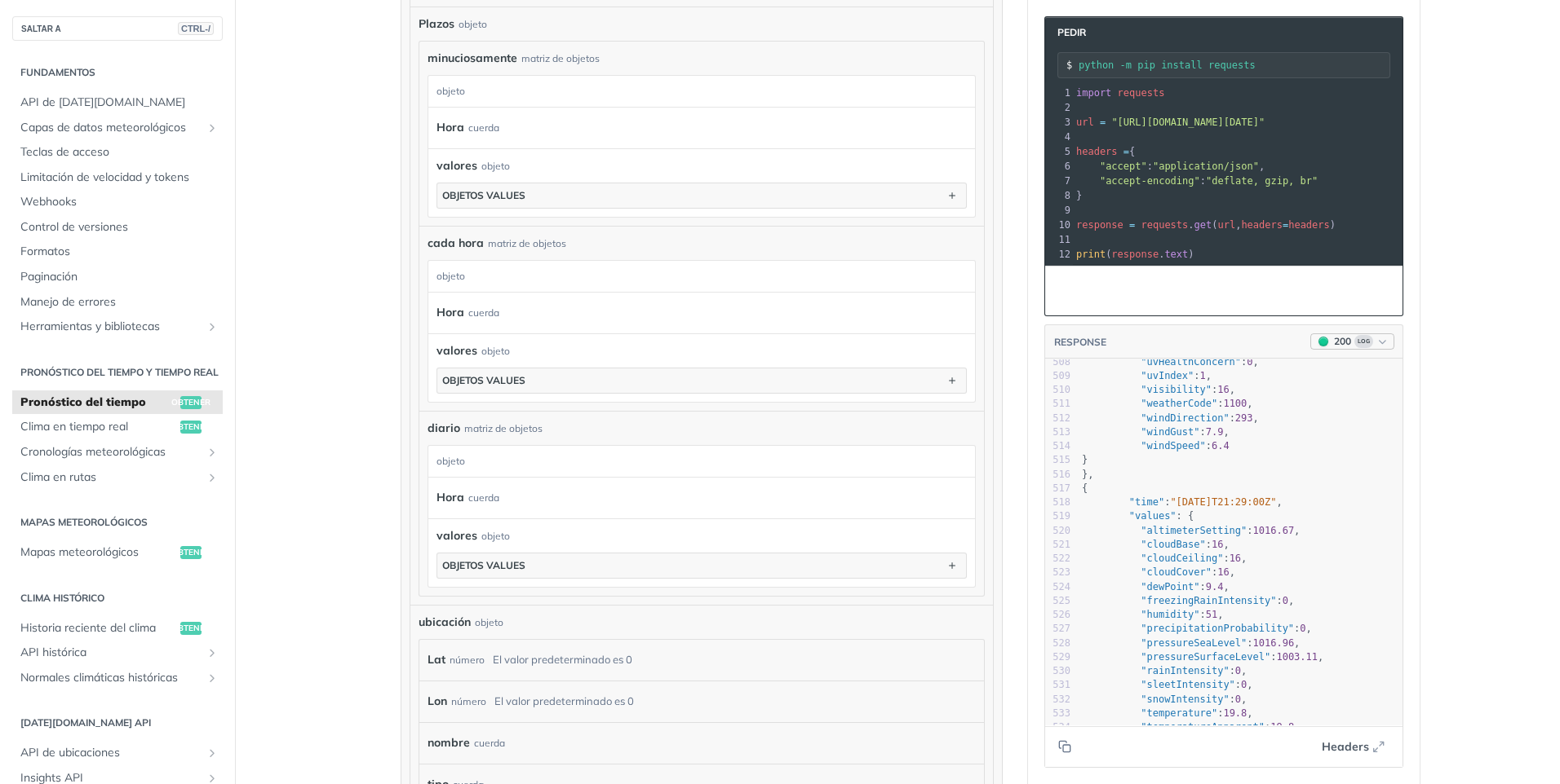
click at [1376, 348] on icon "button" at bounding box center [1382, 341] width 12 height 12
click at [1457, 484] on main "SALTAR A CTRL-/ Fundamentos API de [DATE][DOMAIN_NAME] Capas de datos meteoroló…" at bounding box center [780, 68] width 1560 height 2082
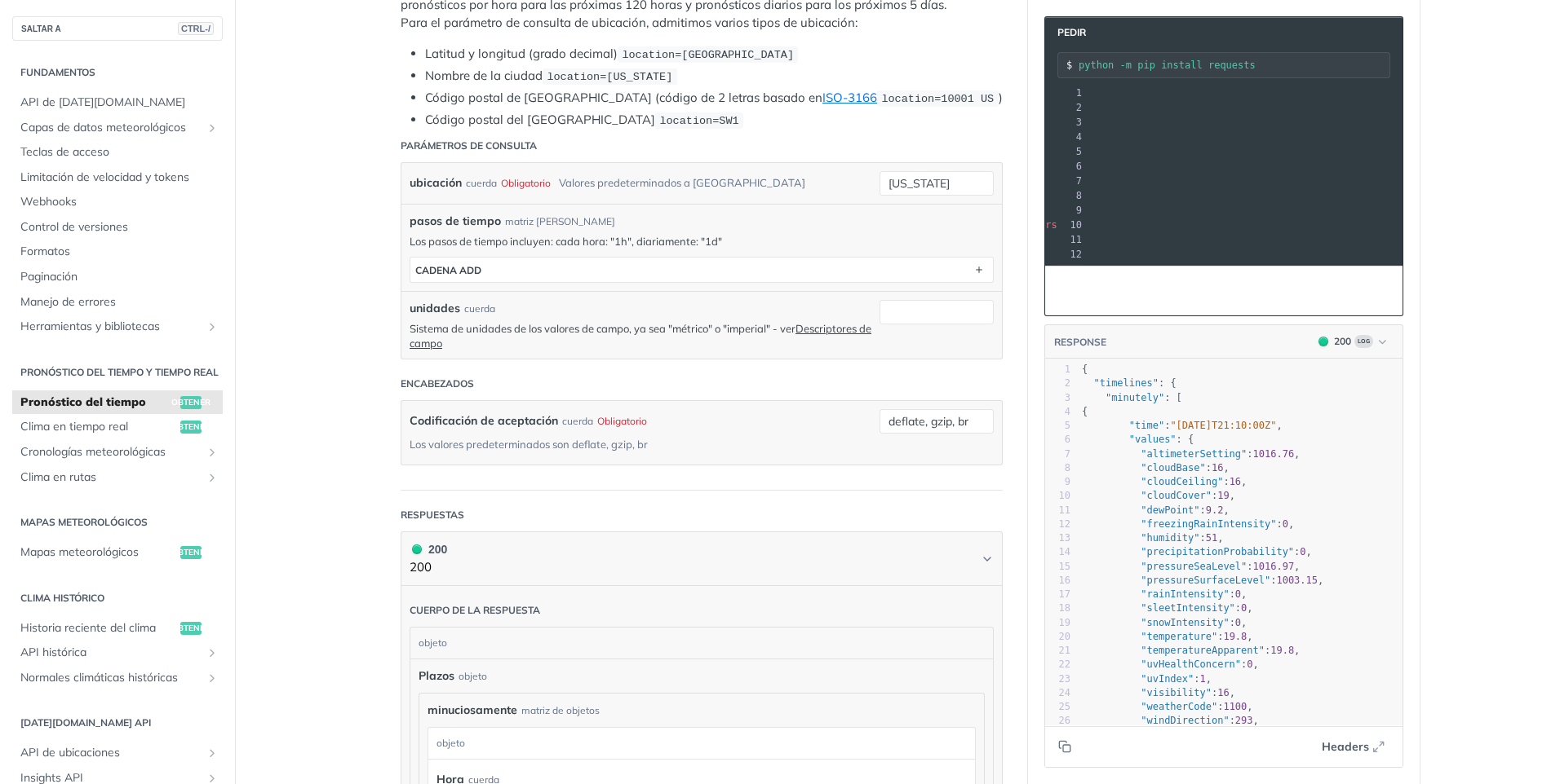
scroll to position [0, 0]
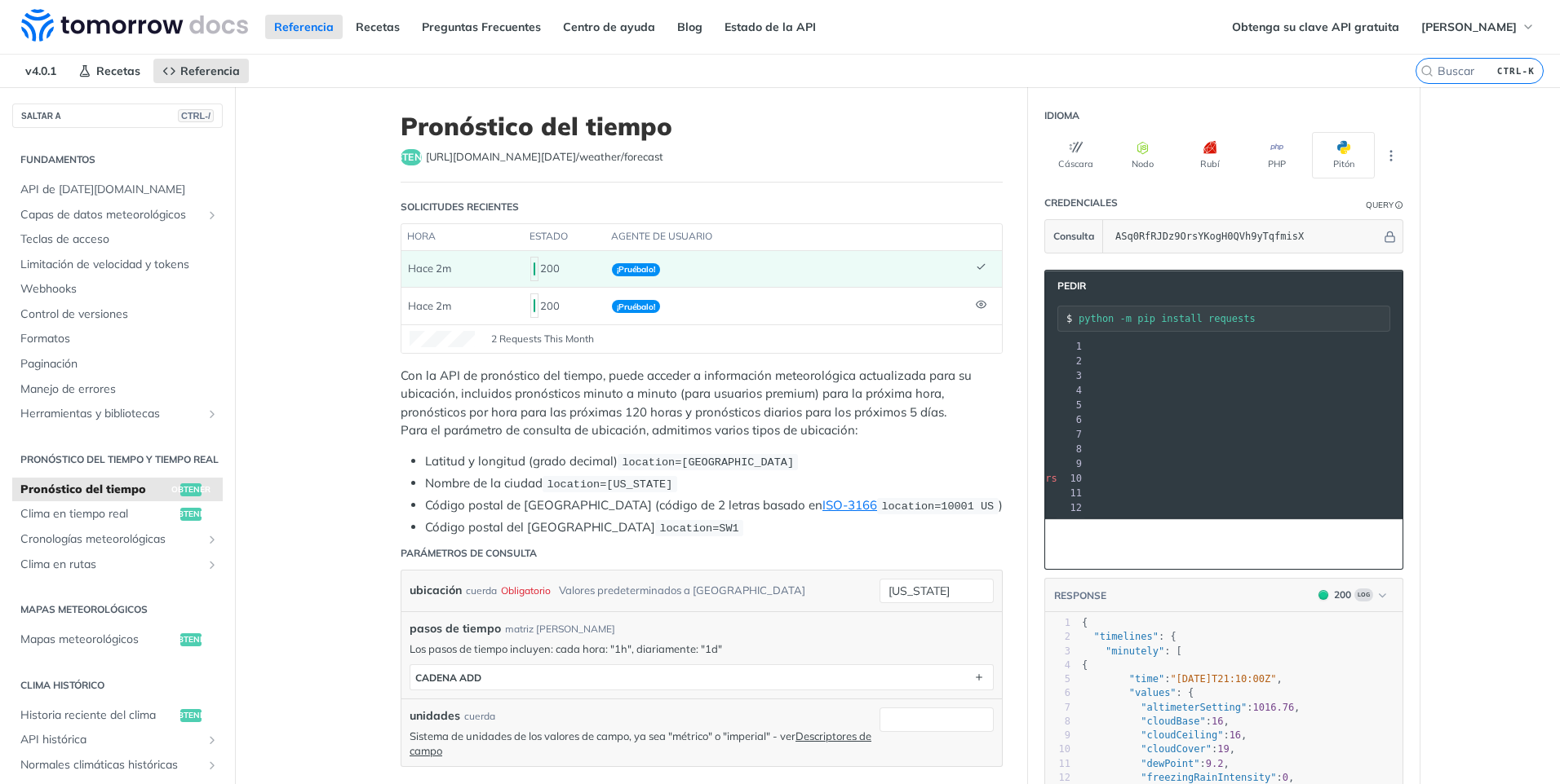
click at [1065, 288] on span "Pedir" at bounding box center [1067, 285] width 36 height 14
click at [1187, 325] on div "python -m pip install requests" at bounding box center [1223, 319] width 333 height 26
drag, startPoint x: 1246, startPoint y: 322, endPoint x: 1212, endPoint y: 319, distance: 34.1
click at [1245, 321] on input "python -m pip install requests" at bounding box center [1234, 319] width 311 height 11
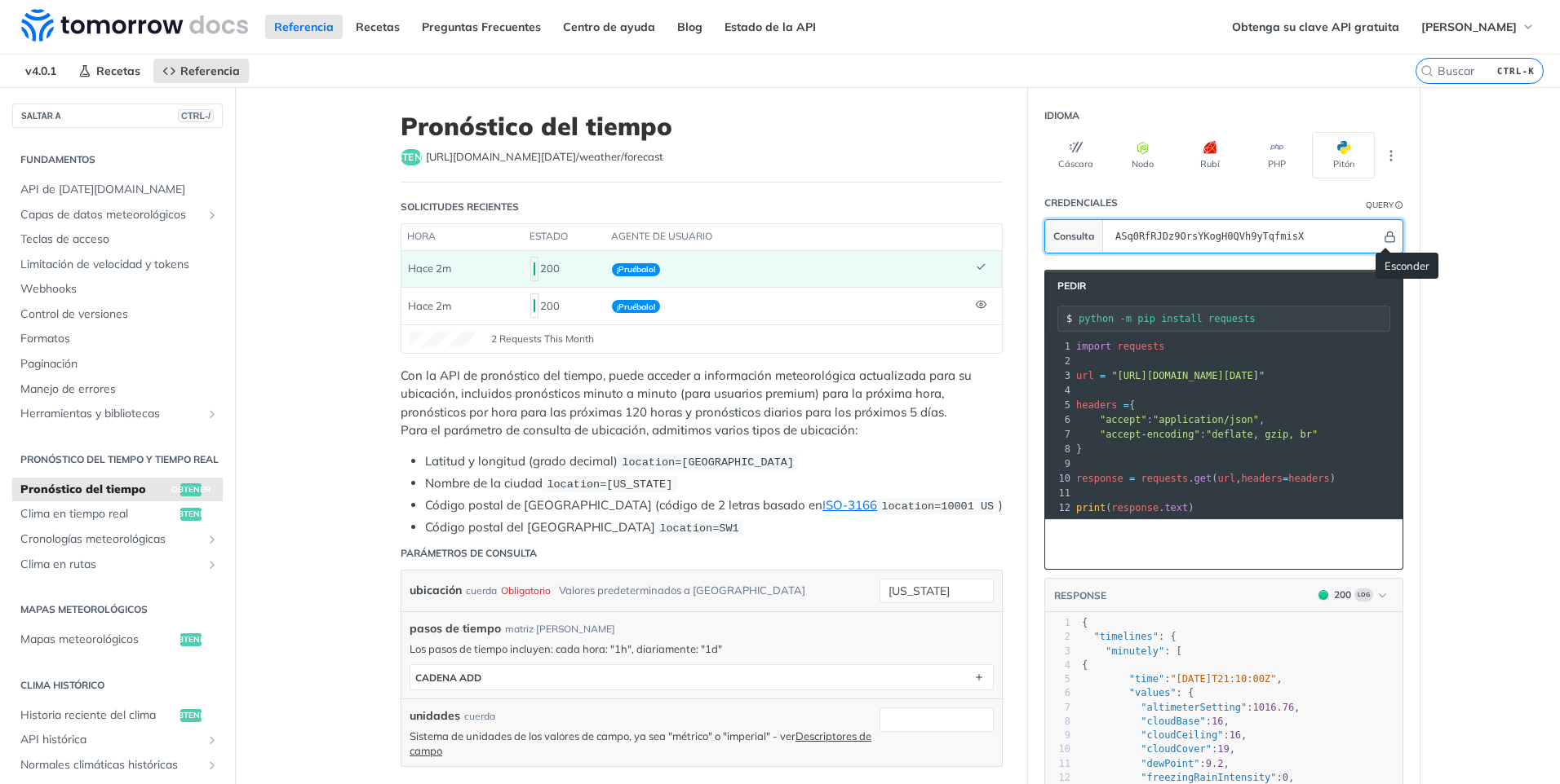
click at [1385, 238] on icon "Hide" at bounding box center [1389, 237] width 12 height 12
click at [1385, 238] on icon "Show" at bounding box center [1389, 237] width 12 height 12
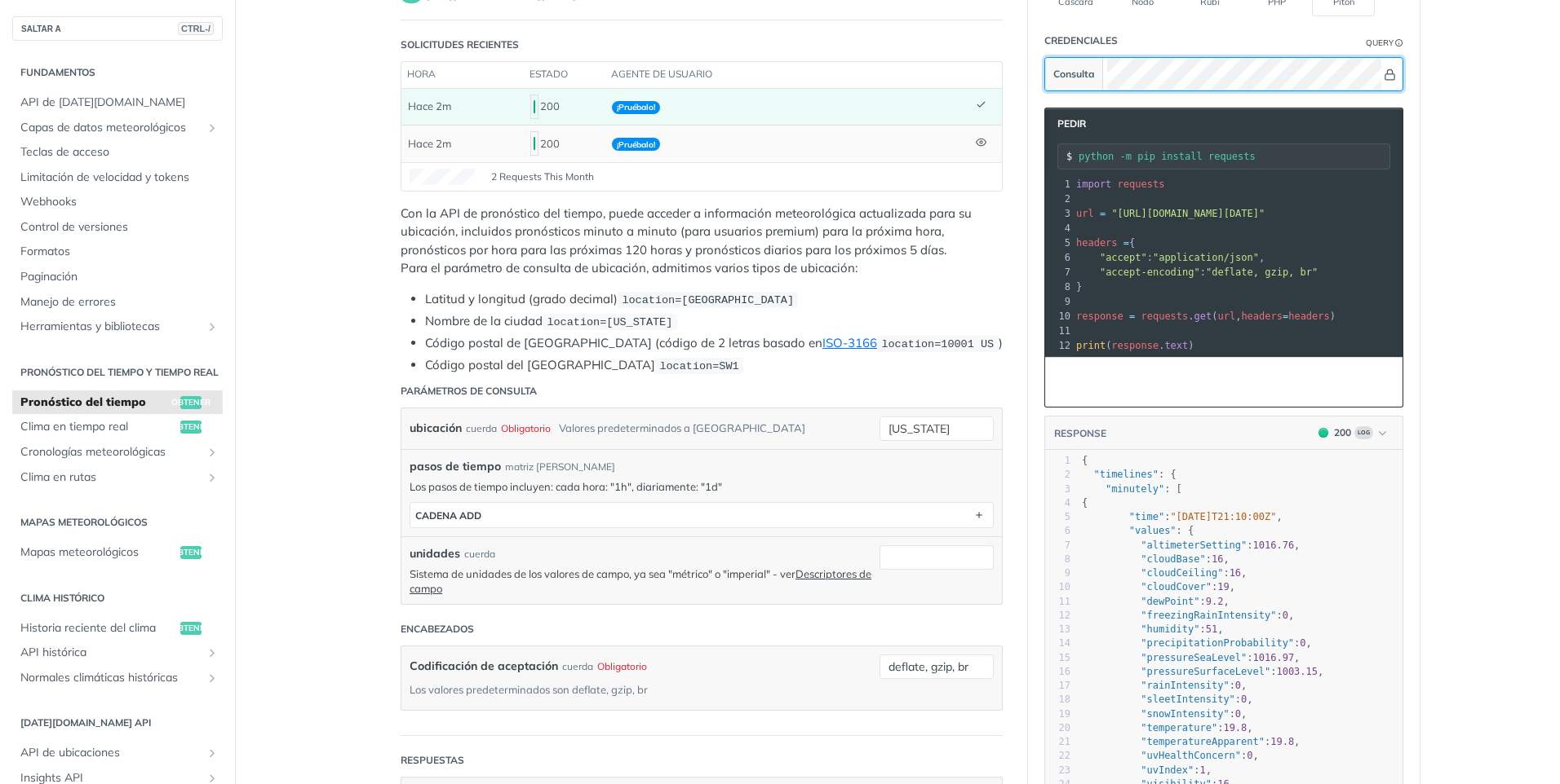
scroll to position [163, 0]
click at [969, 136] on td at bounding box center [986, 142] width 32 height 36
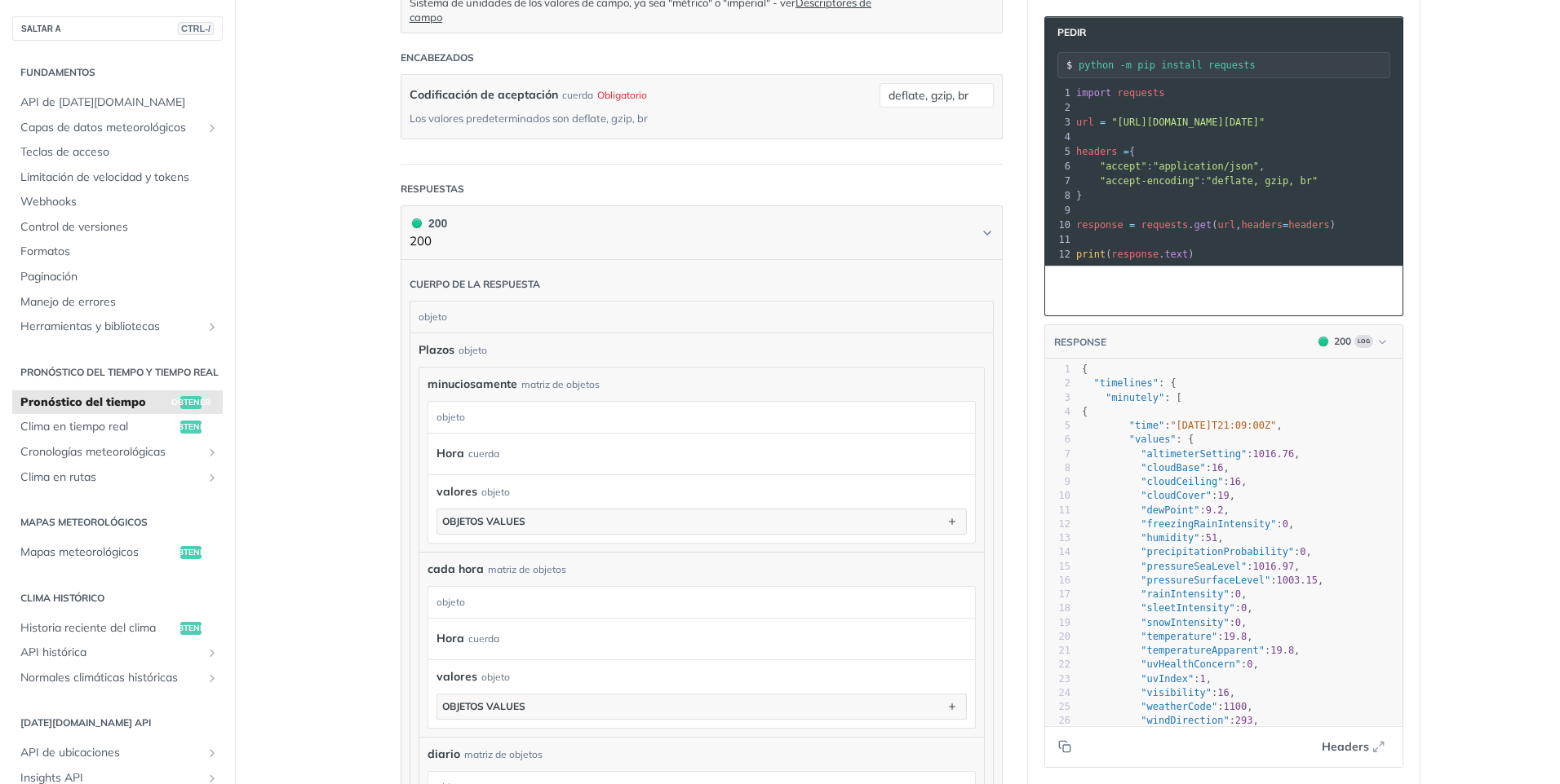
click at [551, 452] on div "Hora cuerda" at bounding box center [697, 454] width 522 height 25
click at [561, 523] on button "objetos values" at bounding box center [701, 522] width 529 height 25
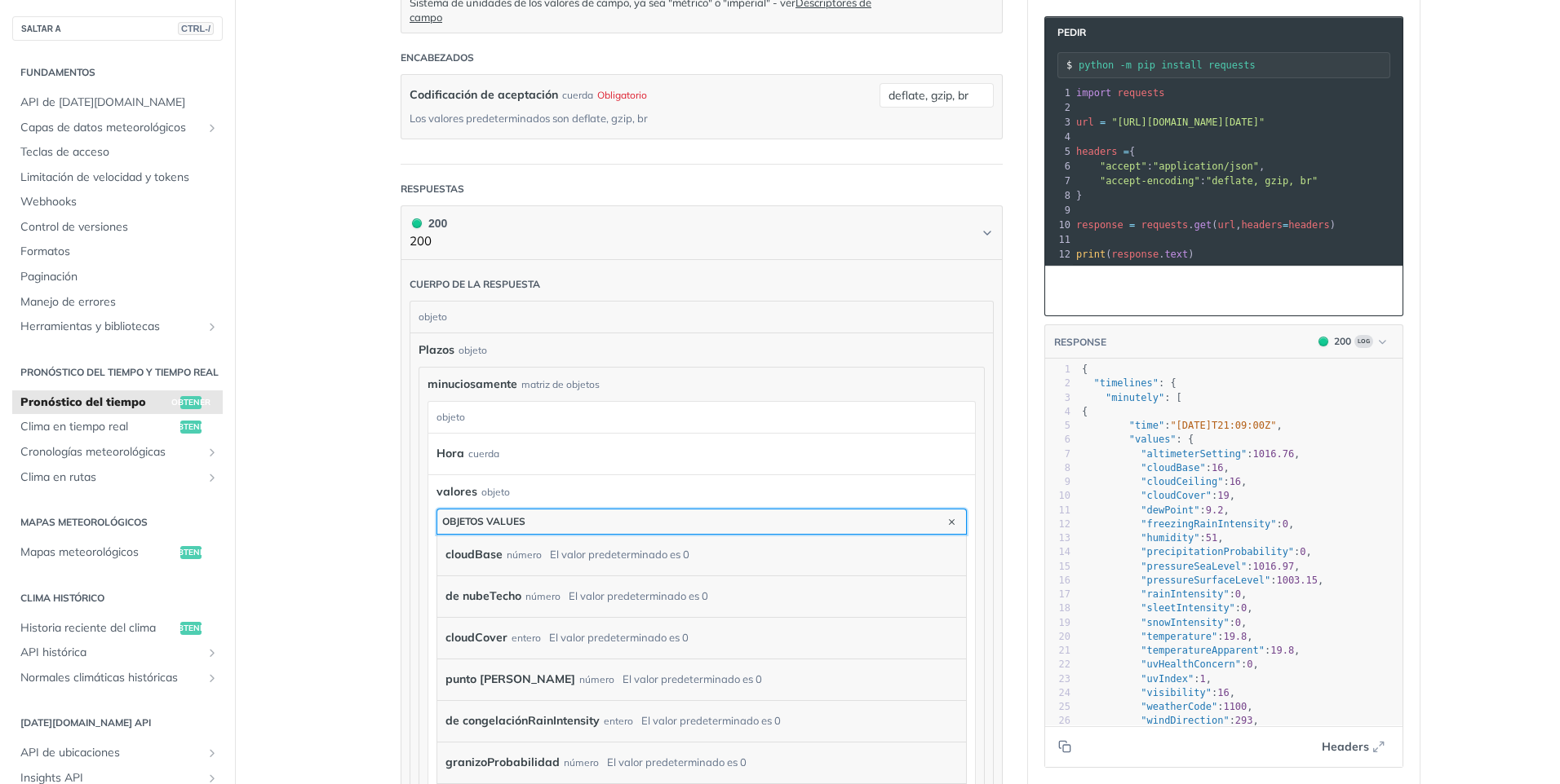
click at [633, 520] on button "objetos values" at bounding box center [701, 522] width 529 height 25
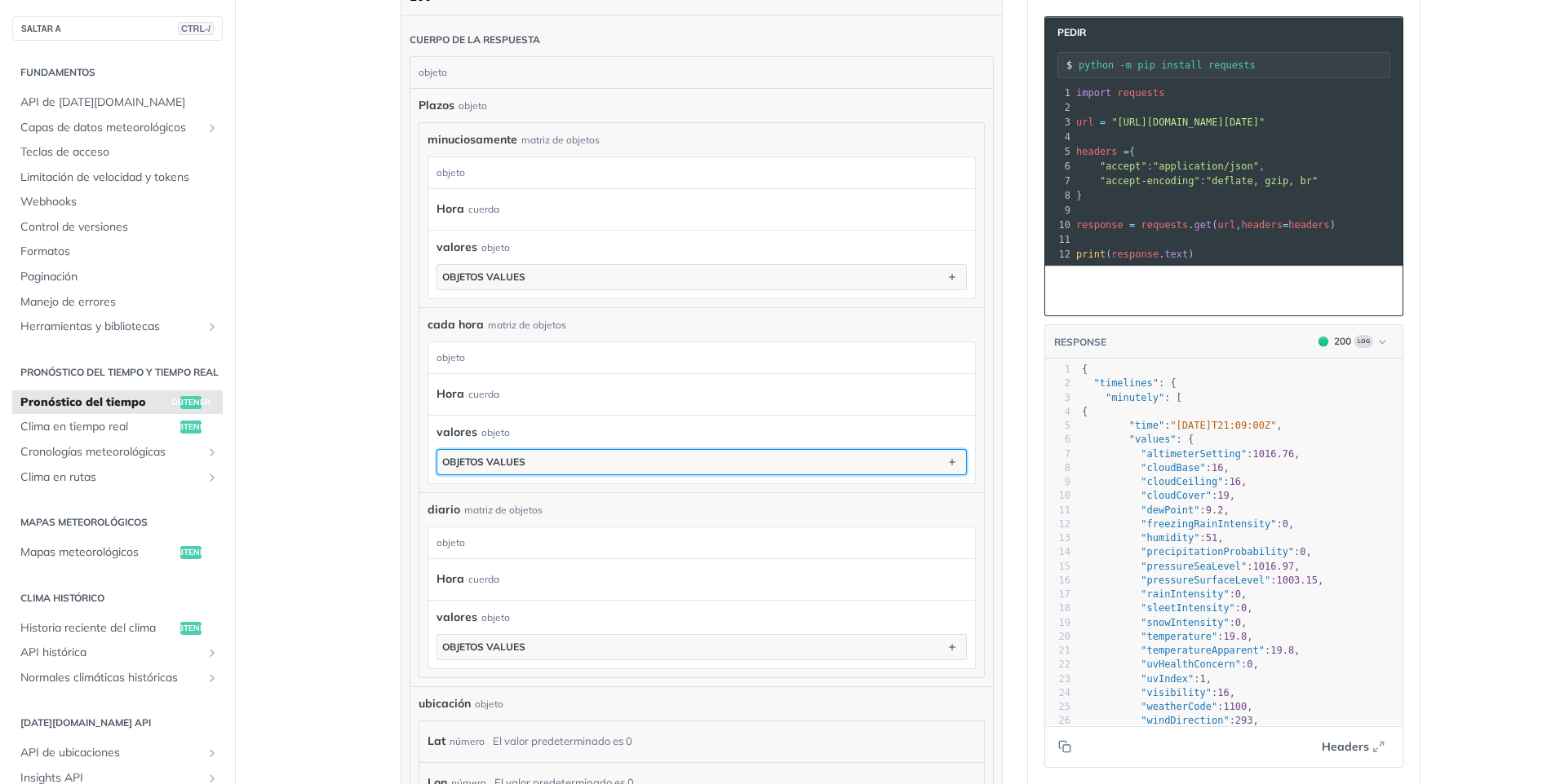
click at [628, 464] on button "objetos values" at bounding box center [701, 463] width 529 height 25
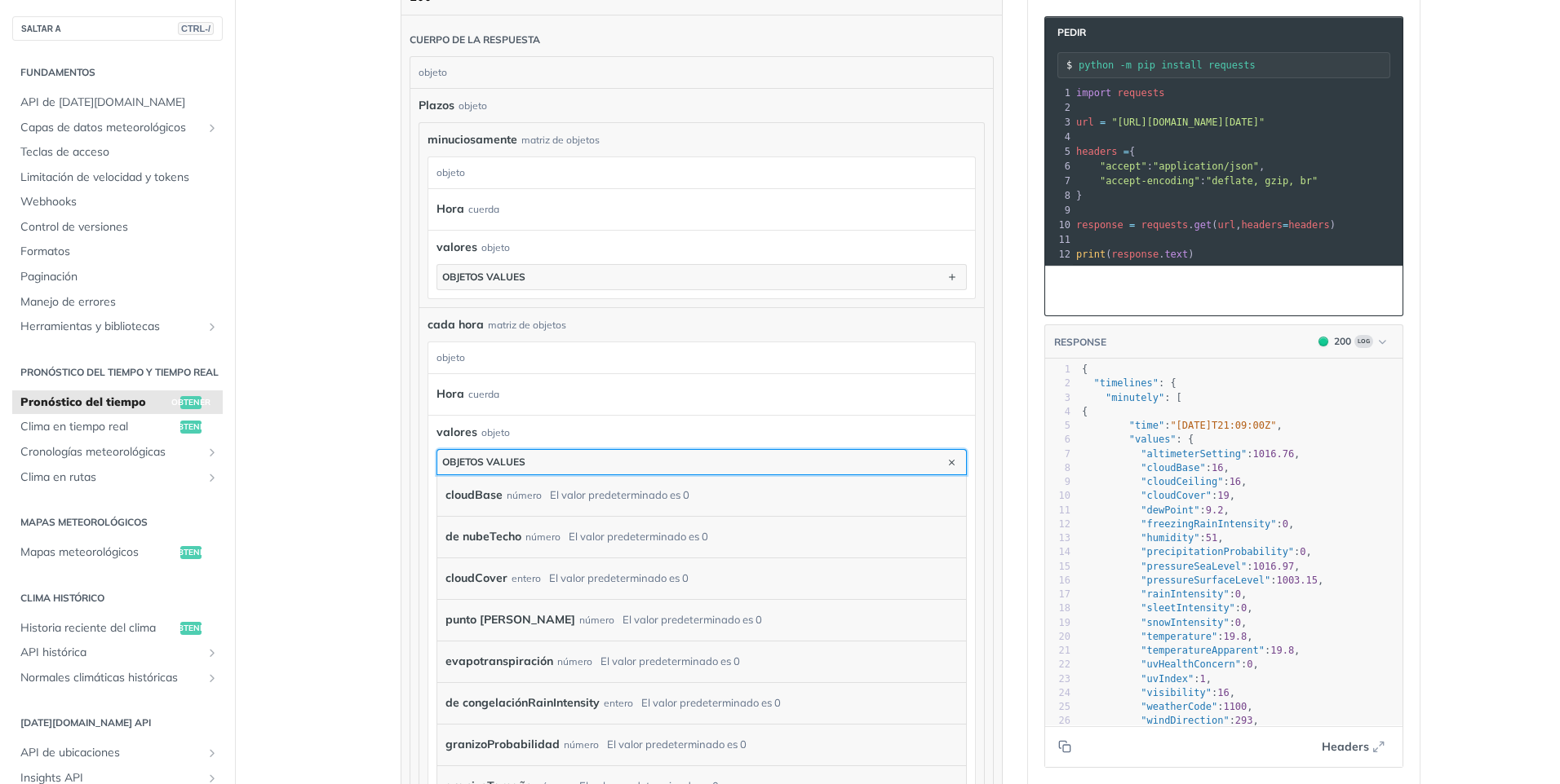
click at [631, 469] on button "objetos values" at bounding box center [701, 463] width 529 height 25
